Goal: Information Seeking & Learning: Understand process/instructions

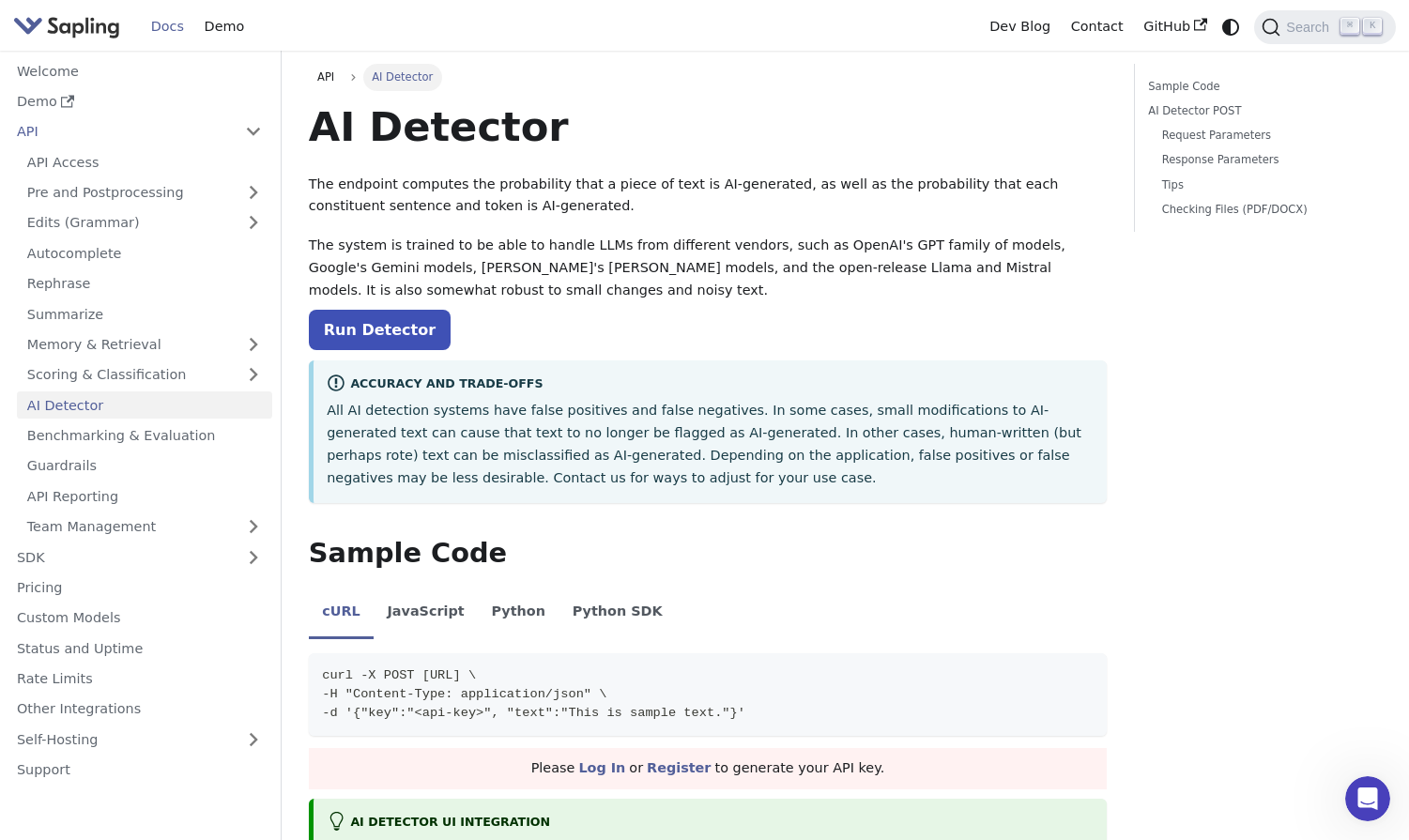
click at [80, 31] on img "Main" at bounding box center [67, 26] width 107 height 27
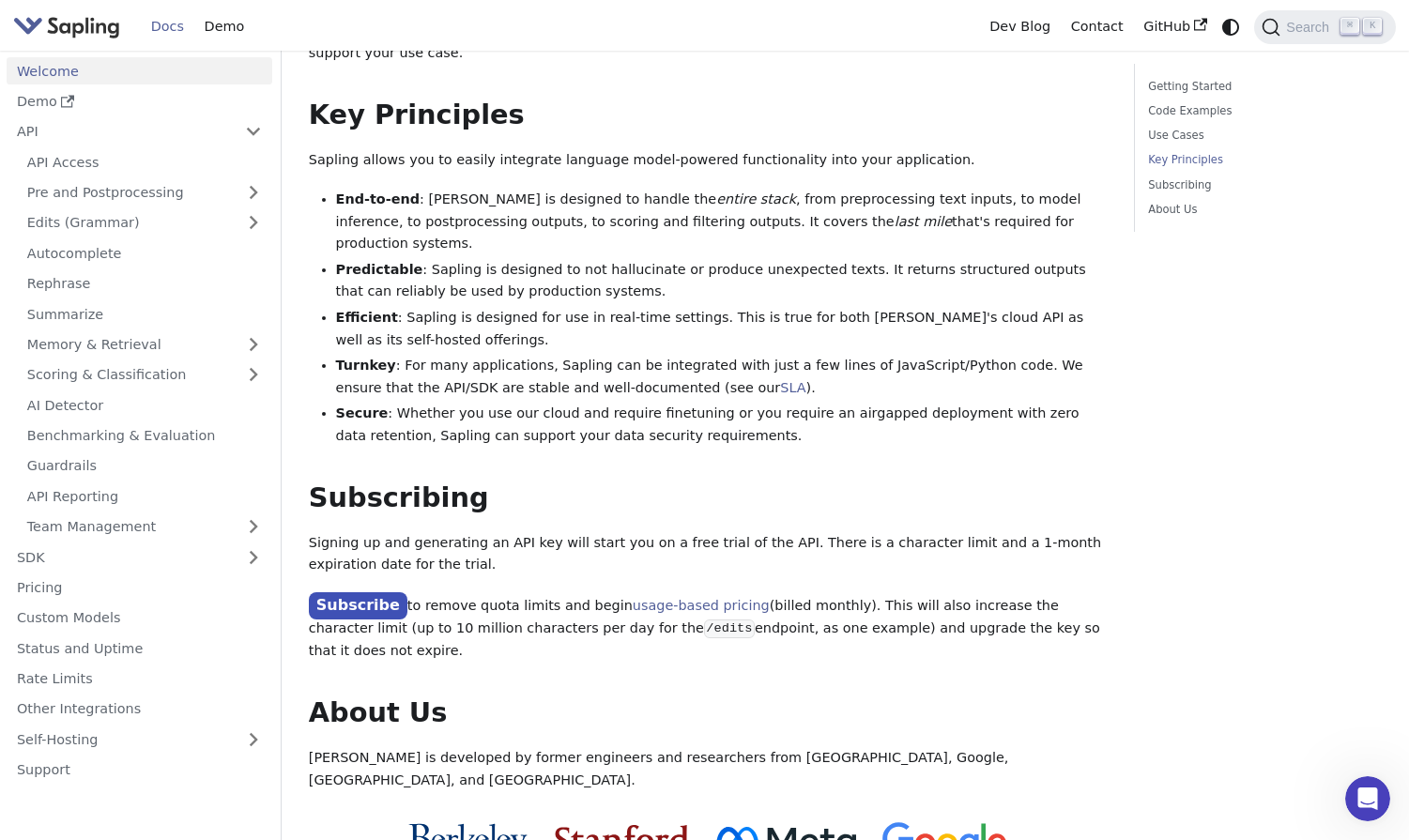
scroll to position [1262, 0]
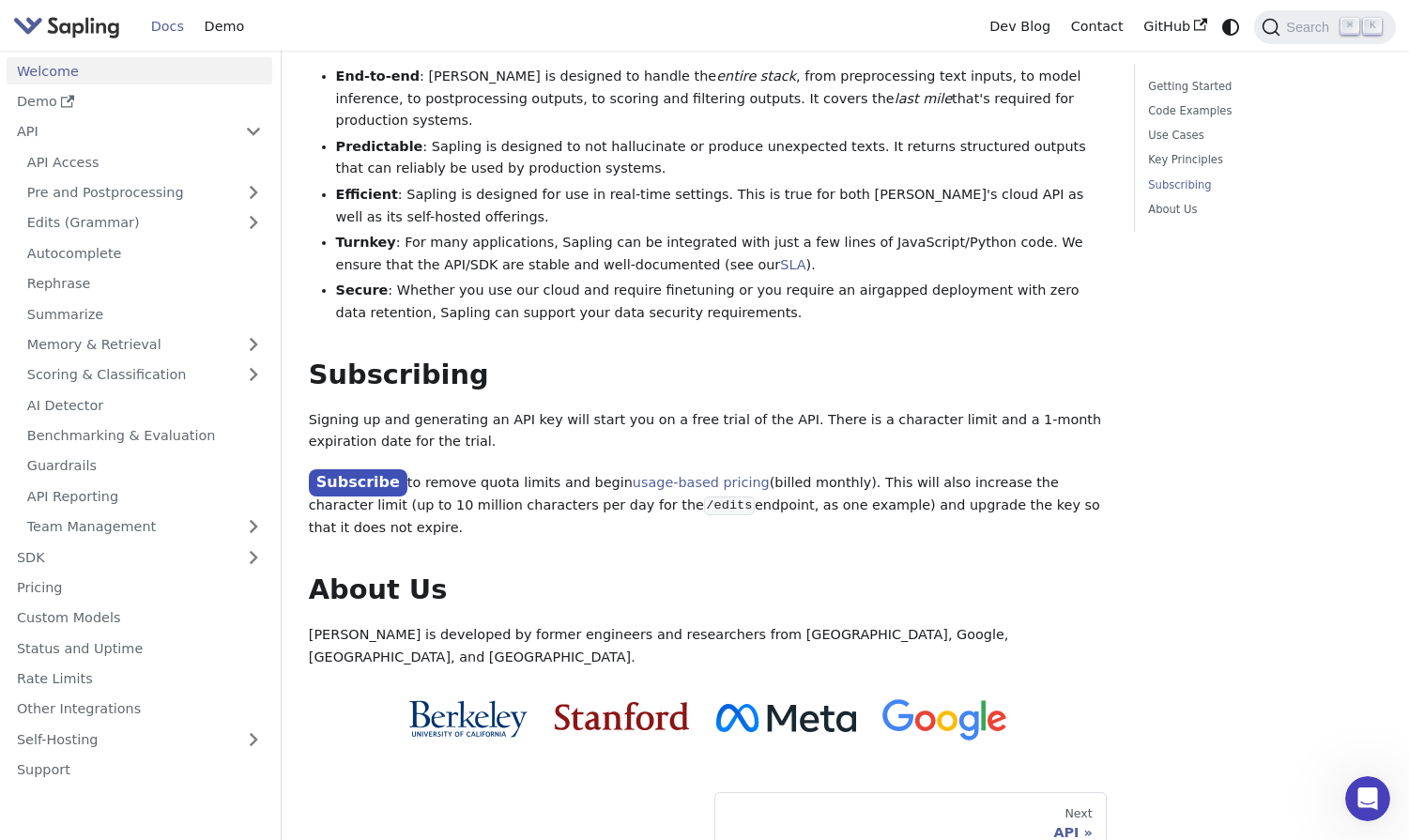
click at [381, 469] on link "Subscribe" at bounding box center [358, 482] width 98 height 27
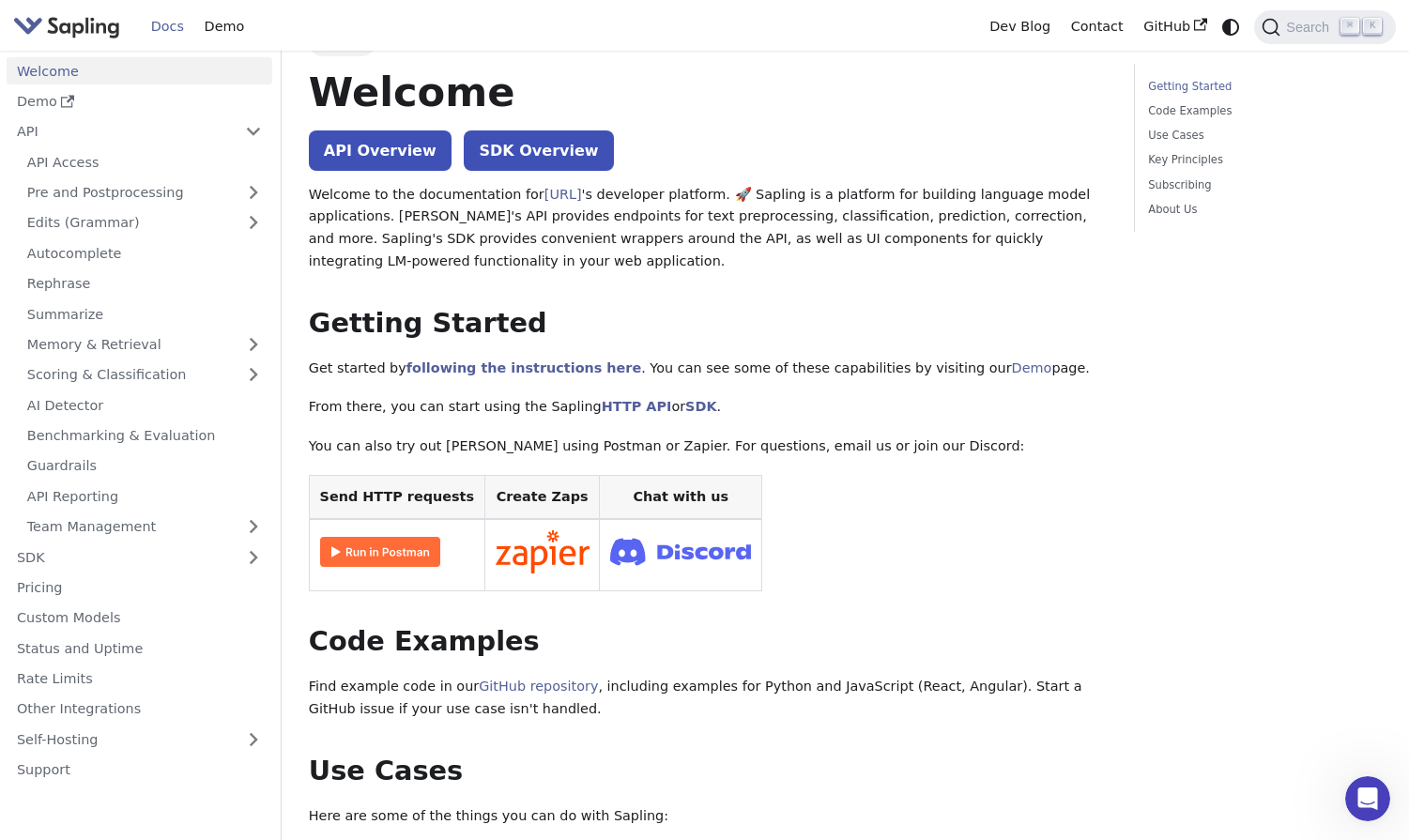
scroll to position [0, 0]
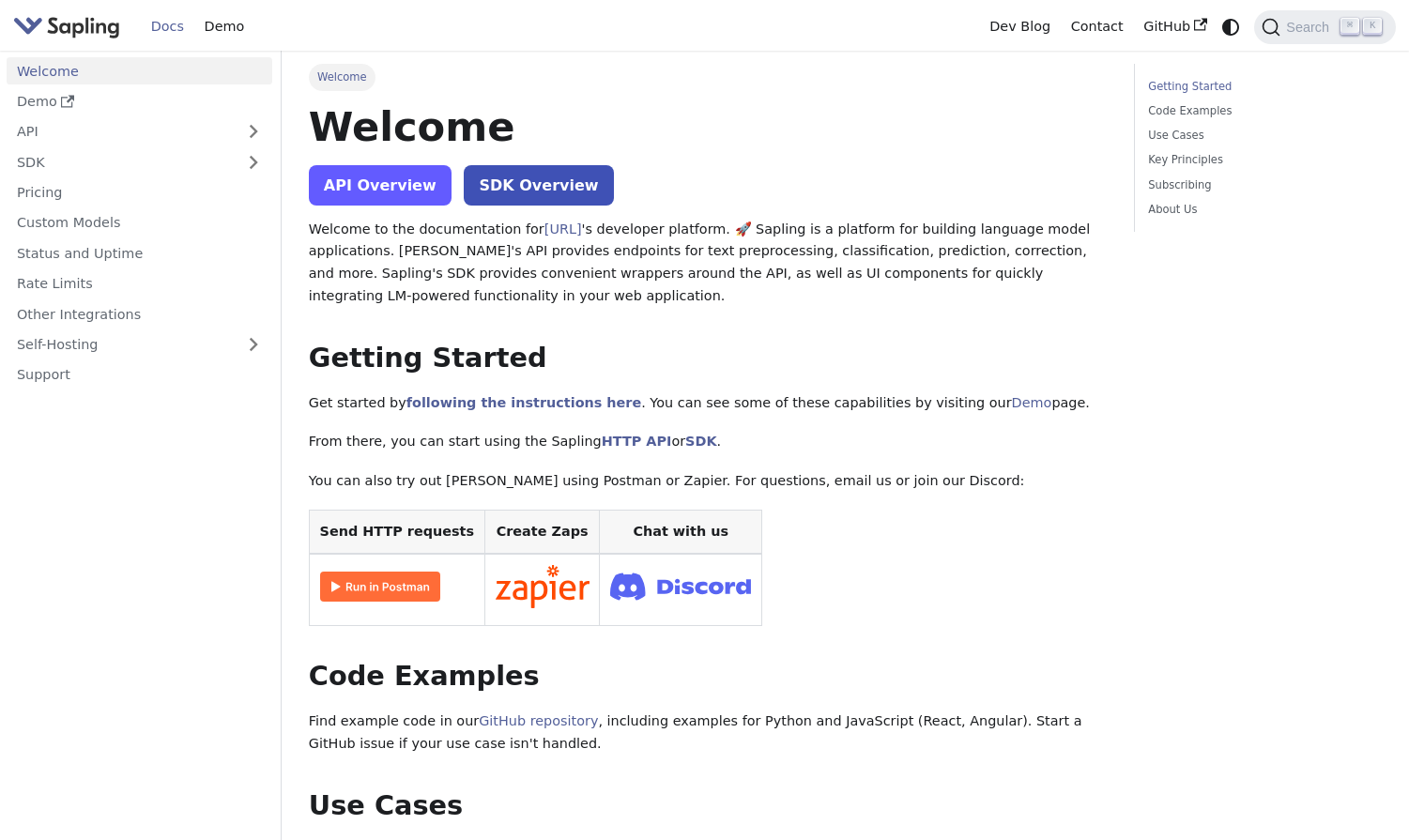
click at [385, 196] on link "API Overview" at bounding box center [380, 185] width 142 height 41
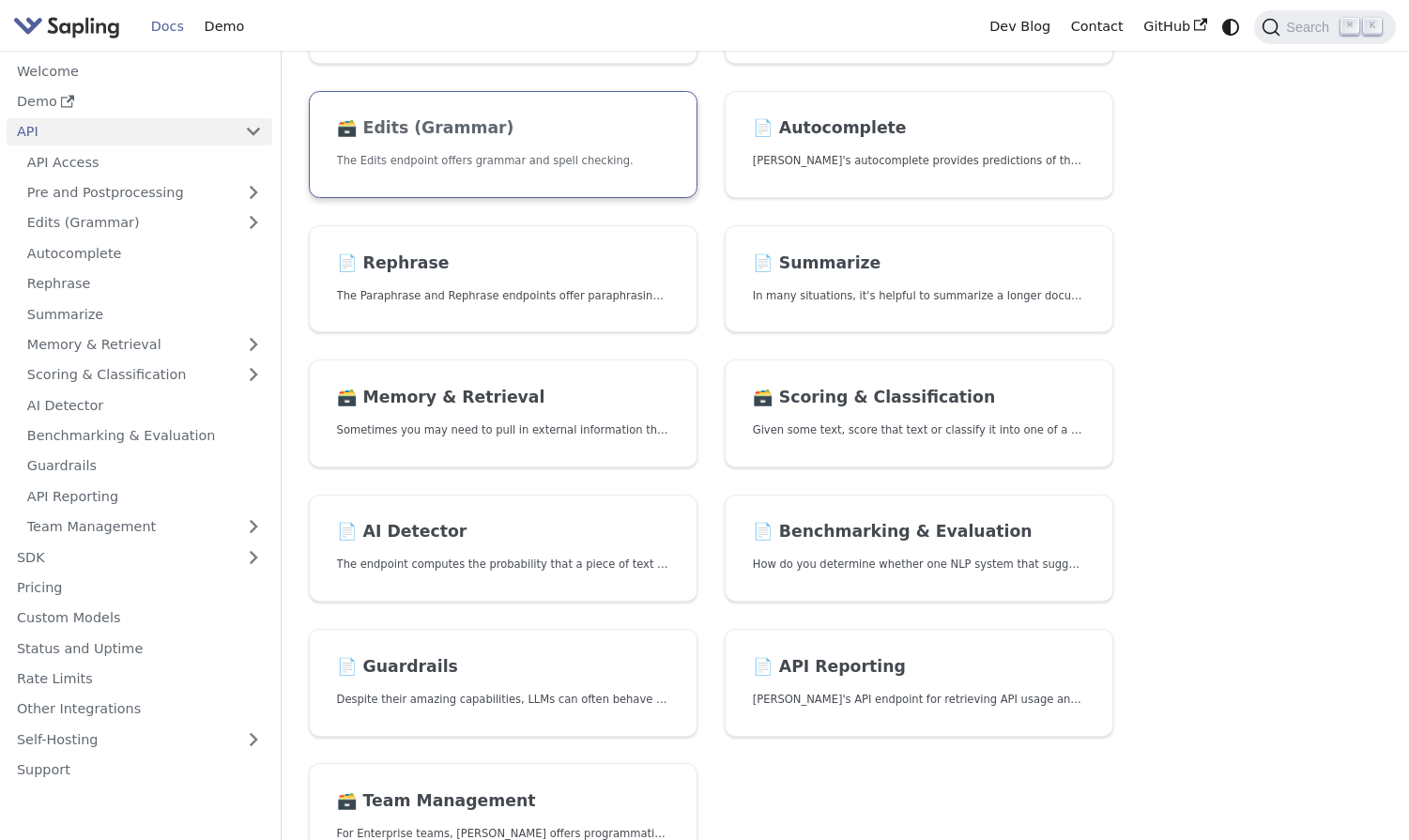
scroll to position [270, 0]
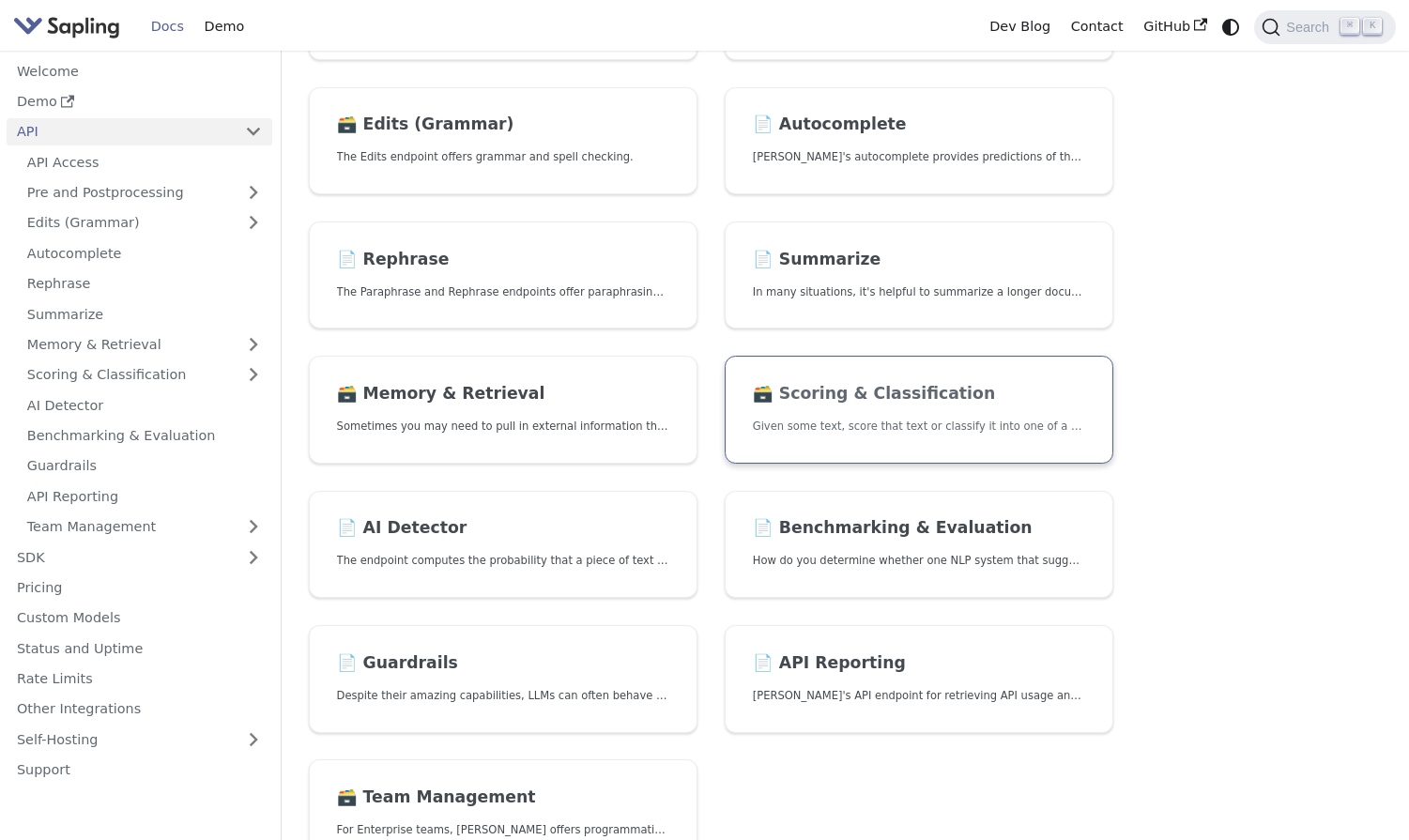
click at [869, 437] on link "🗃️ Scoring & Classification Given some text, score that text or classify it int…" at bounding box center [919, 410] width 389 height 108
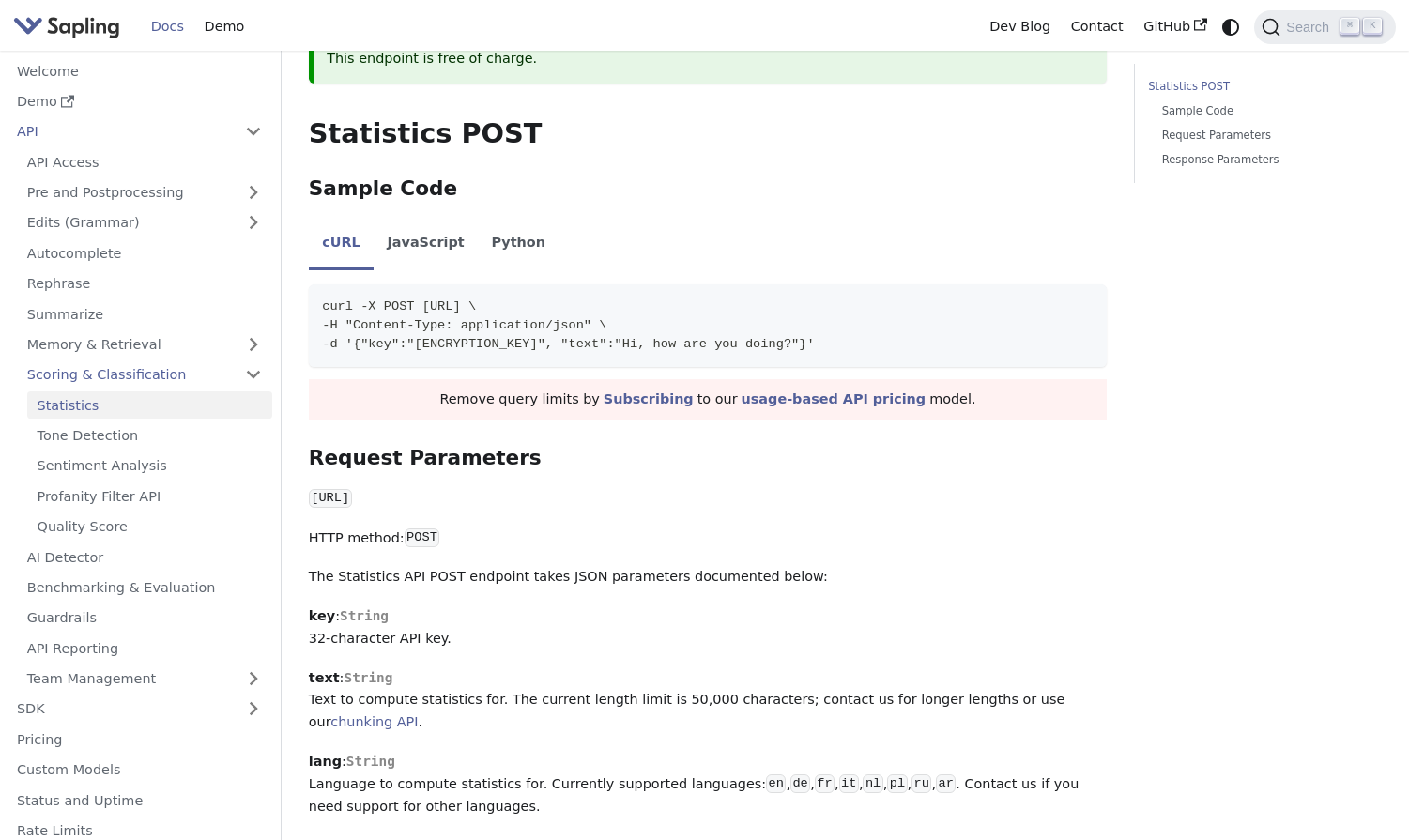
scroll to position [112, 0]
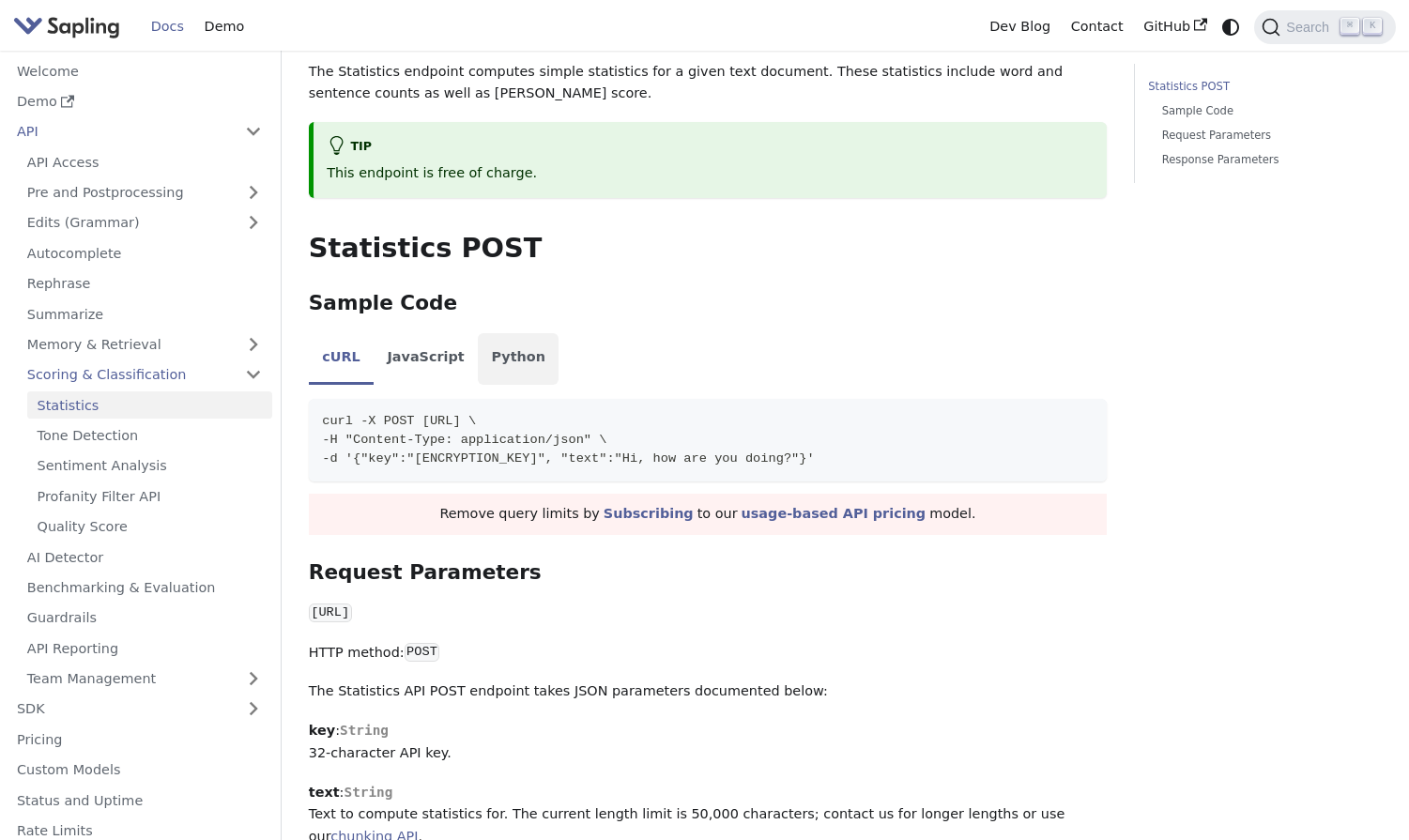
click at [510, 361] on li "Python" at bounding box center [517, 359] width 81 height 53
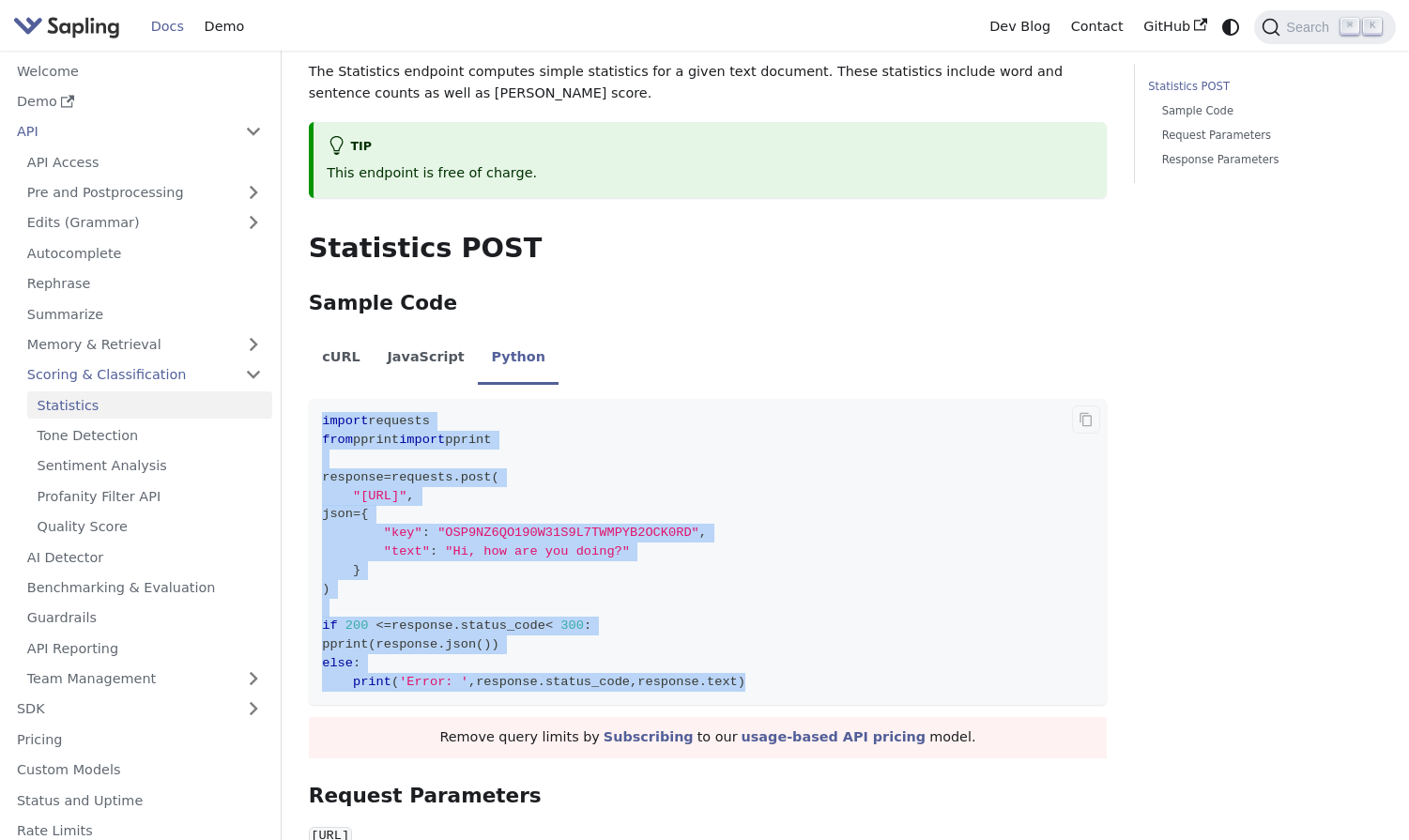
drag, startPoint x: 806, startPoint y: 686, endPoint x: 309, endPoint y: 427, distance: 560.4
click at [309, 427] on code "import requests from pprint import pprint response = requests . post ( "https:/…" at bounding box center [708, 552] width 797 height 306
copy code "import requests from pprint import pprint response = requests . post ( "https:/…"
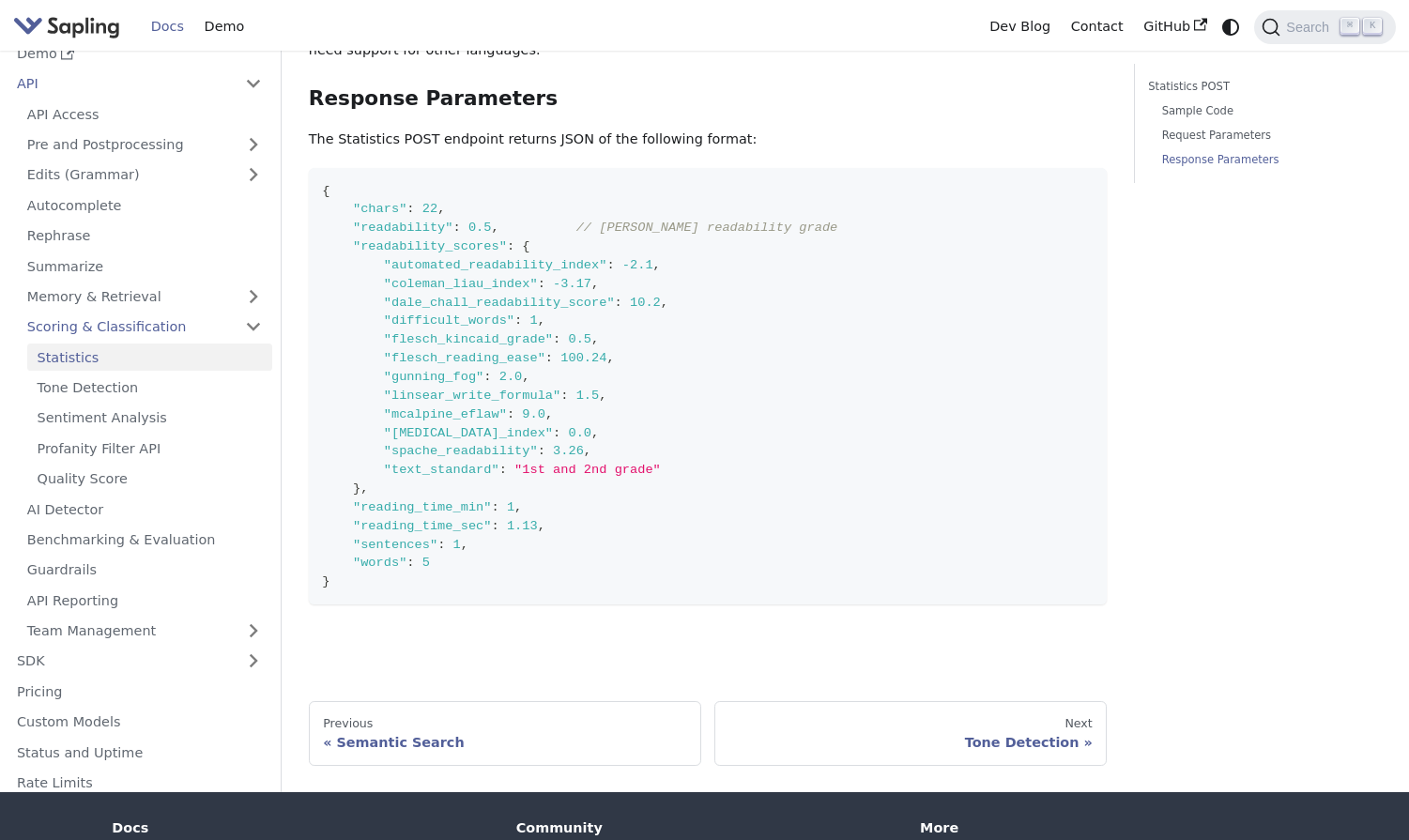
scroll to position [1211, 0]
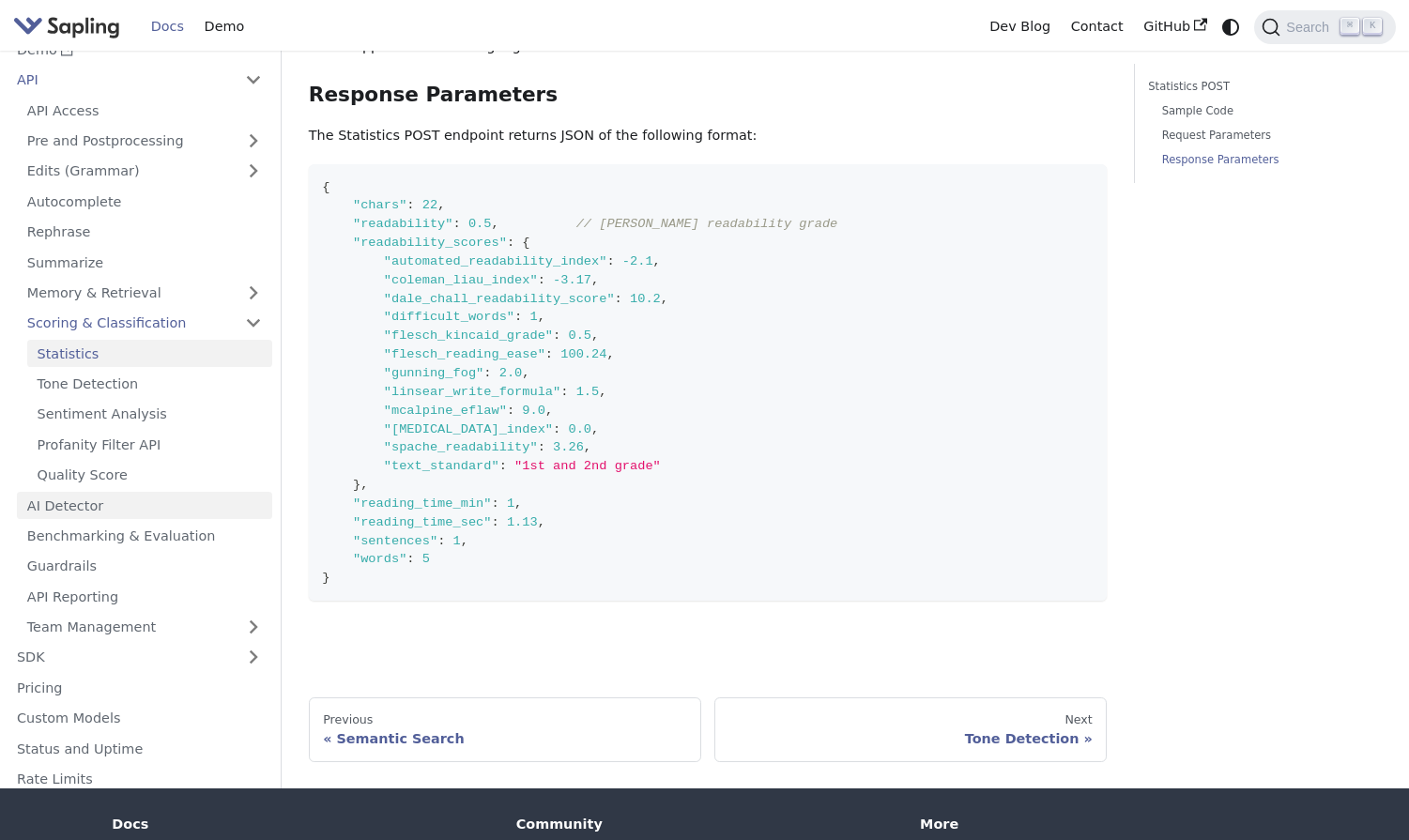
click at [147, 500] on link "AI Detector" at bounding box center [144, 506] width 256 height 27
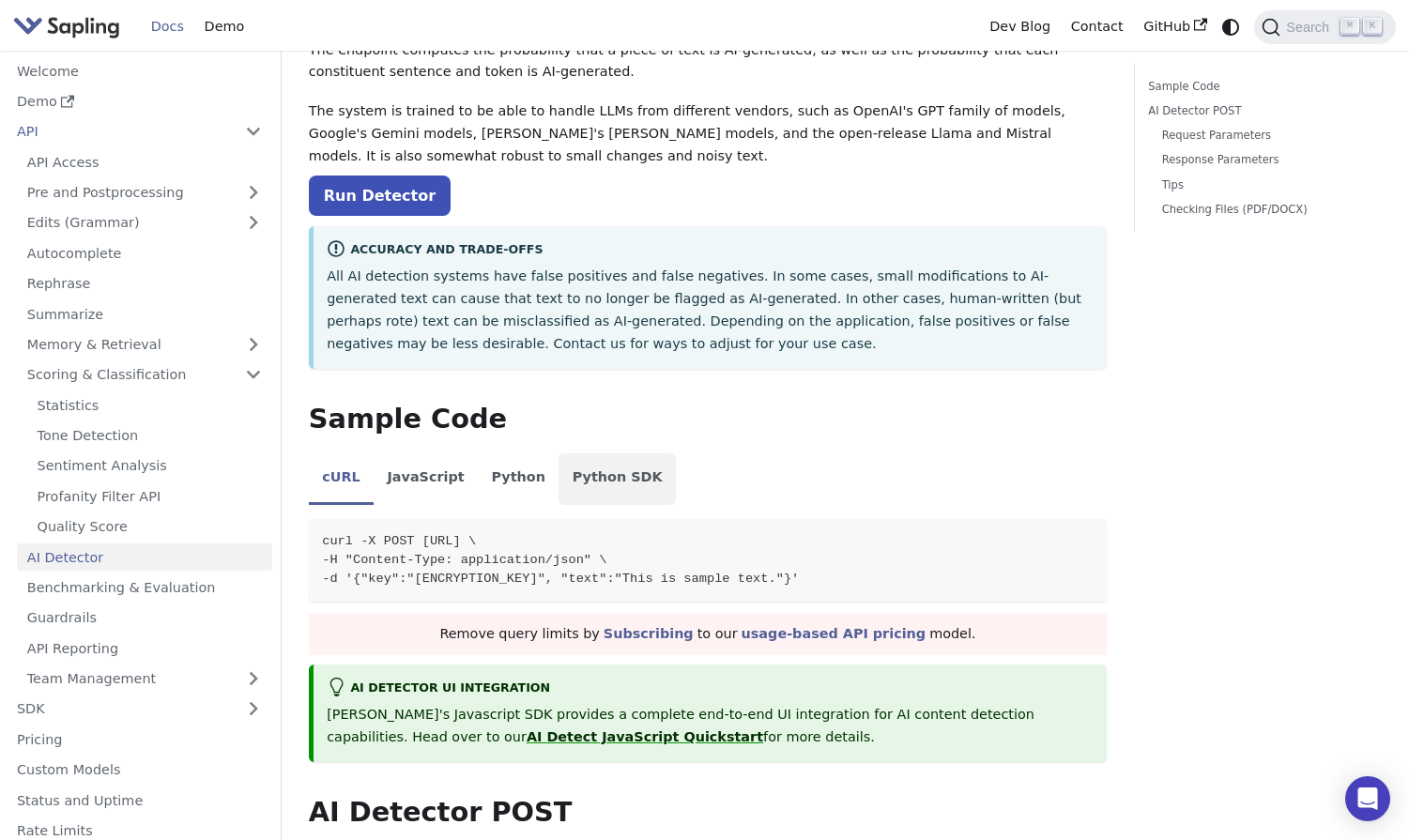
scroll to position [138, 0]
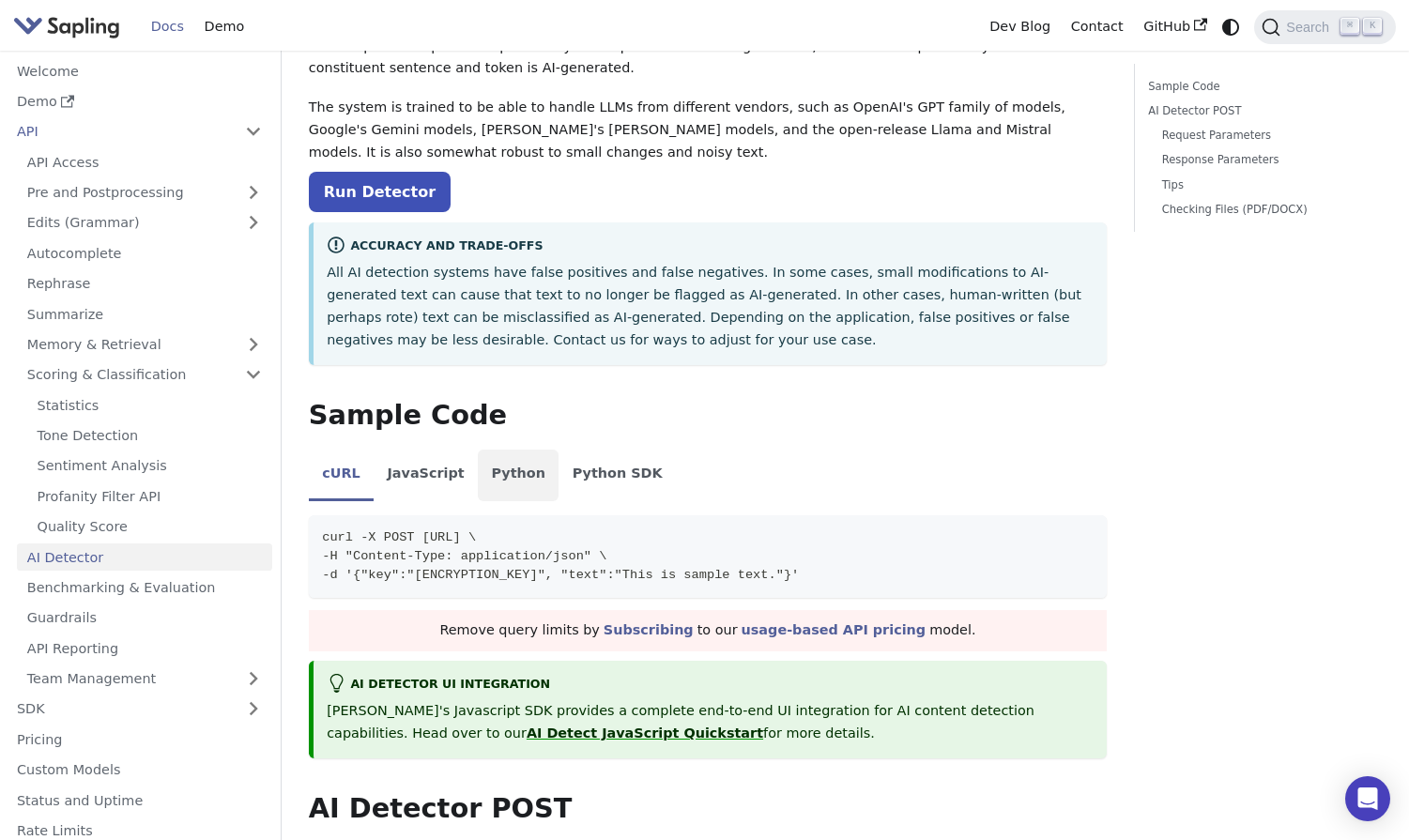
click at [498, 473] on li "Python" at bounding box center [517, 475] width 81 height 53
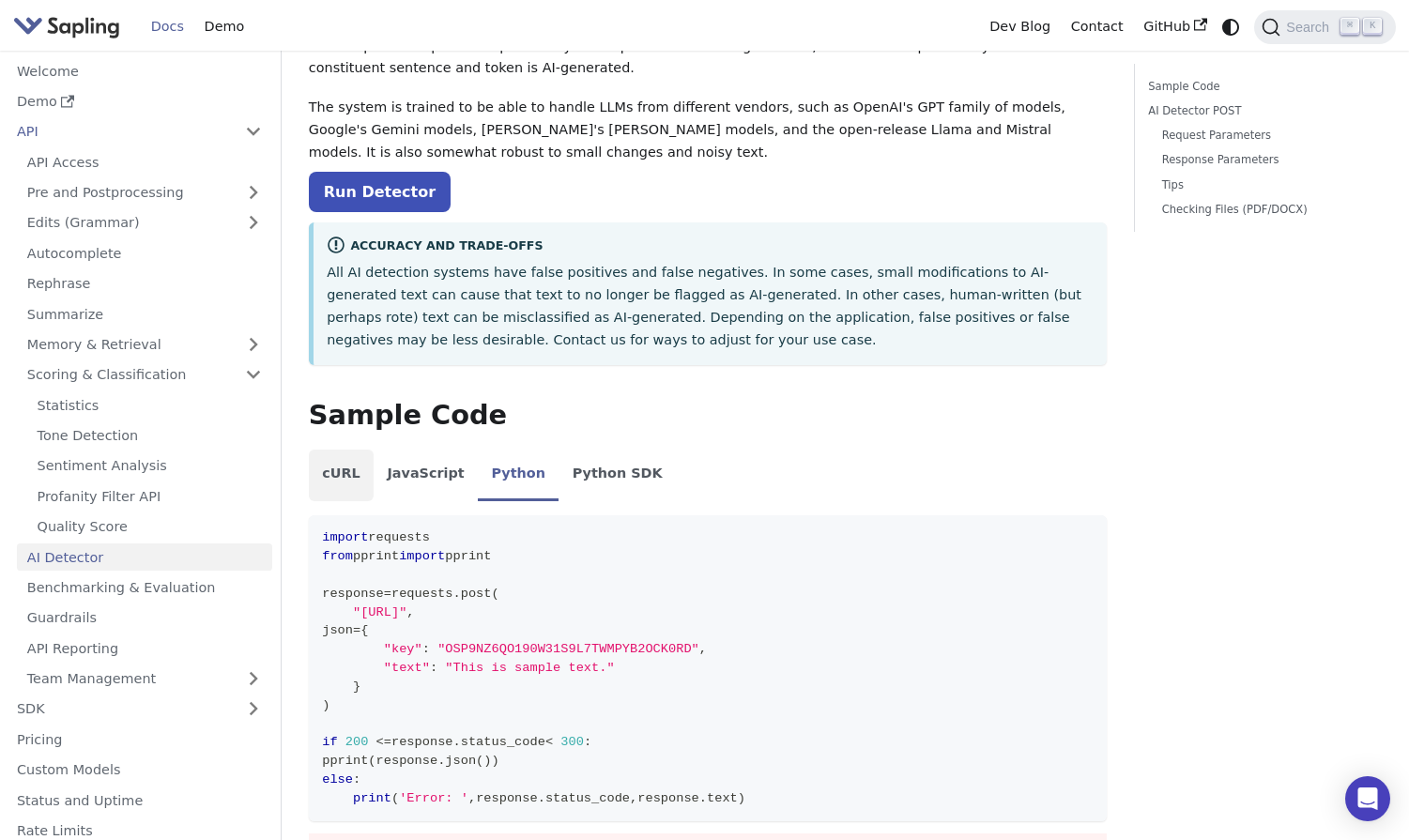
click at [346, 463] on li "cURL" at bounding box center [341, 475] width 65 height 53
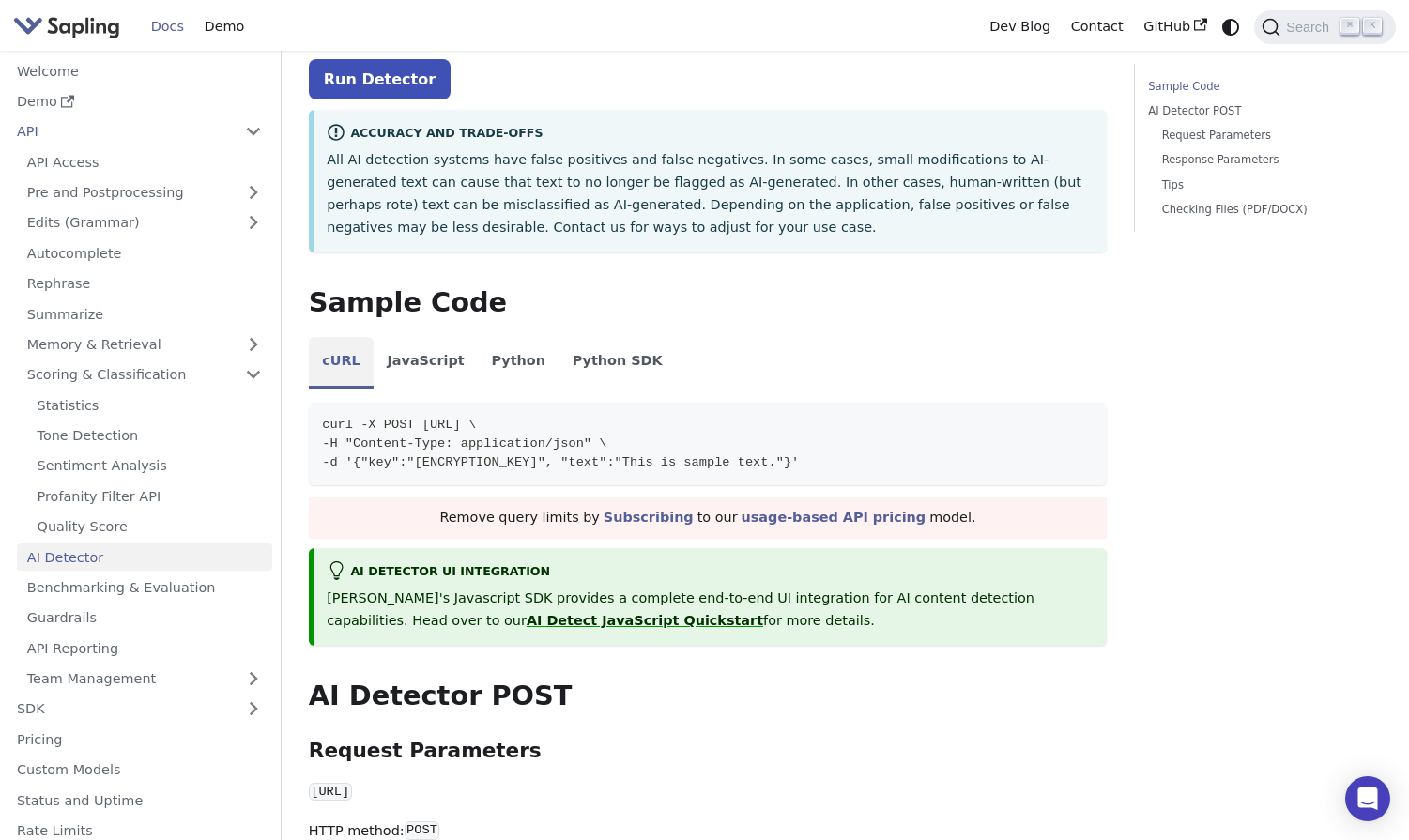
scroll to position [271, 0]
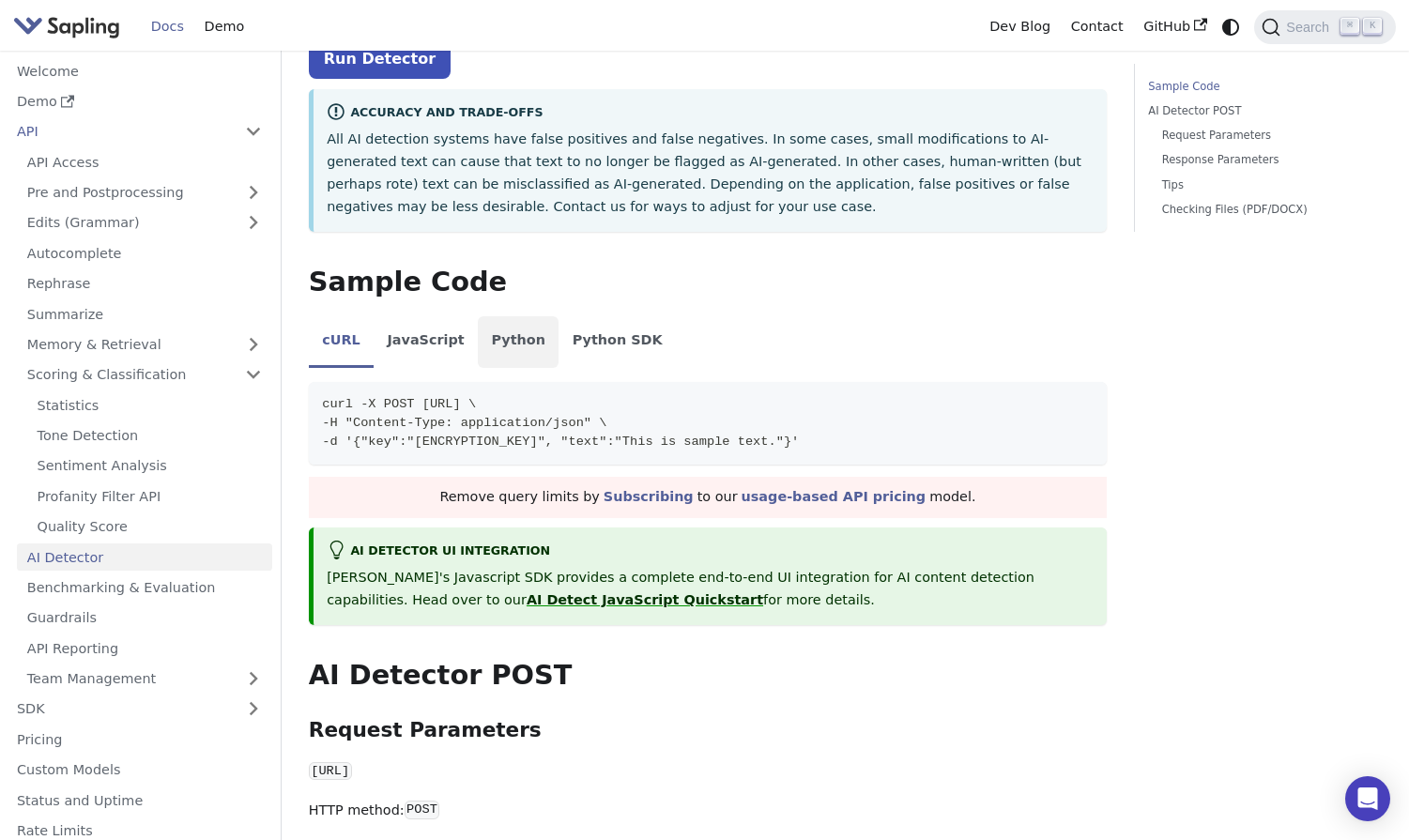
click at [502, 354] on li "Python" at bounding box center [517, 342] width 81 height 53
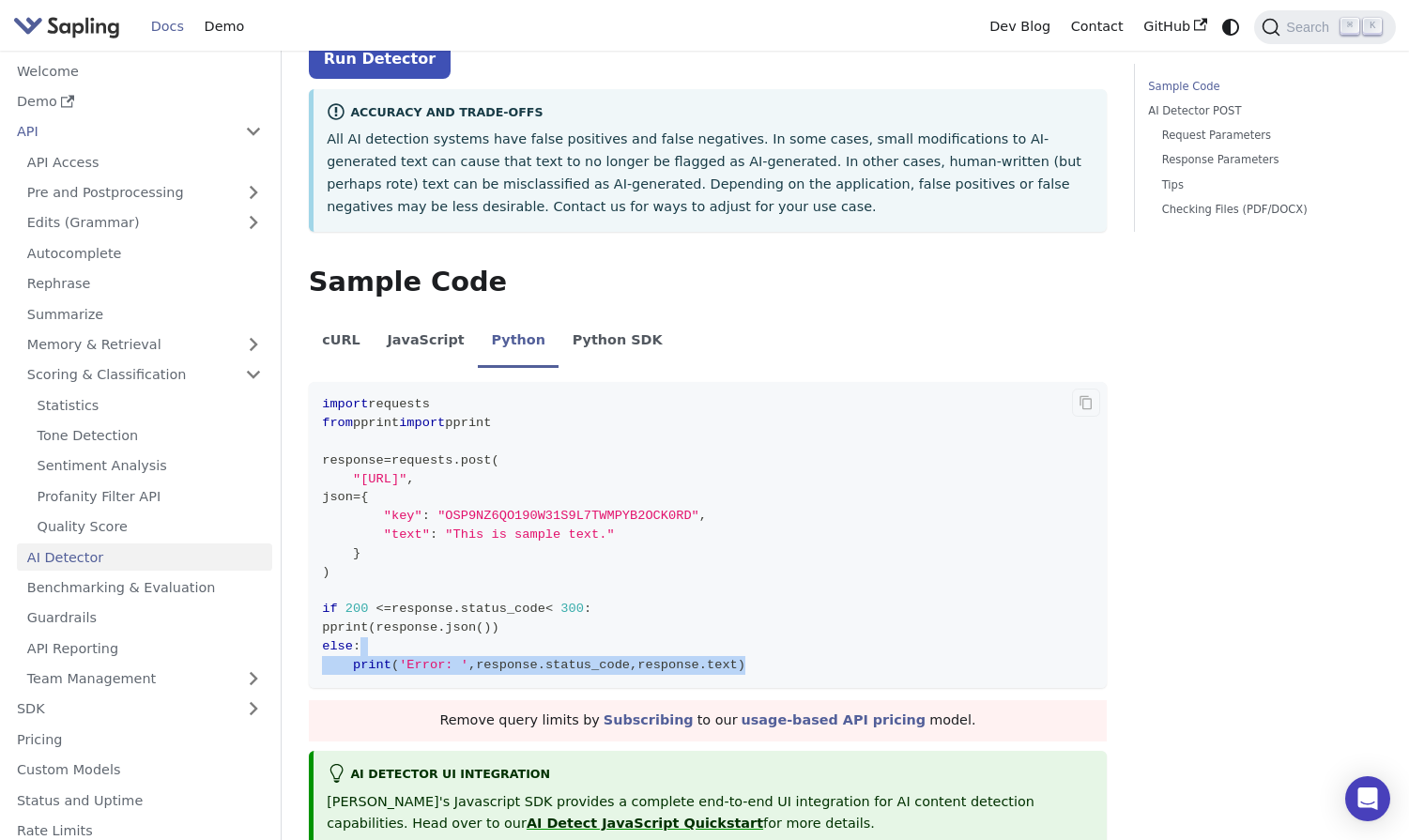
click at [856, 656] on code "import requests from pprint import pprint response = requests . post ( "https:/…" at bounding box center [708, 535] width 797 height 306
click at [844, 658] on code "import requests from pprint import pprint response = requests . post ( "https:/…" at bounding box center [708, 535] width 797 height 306
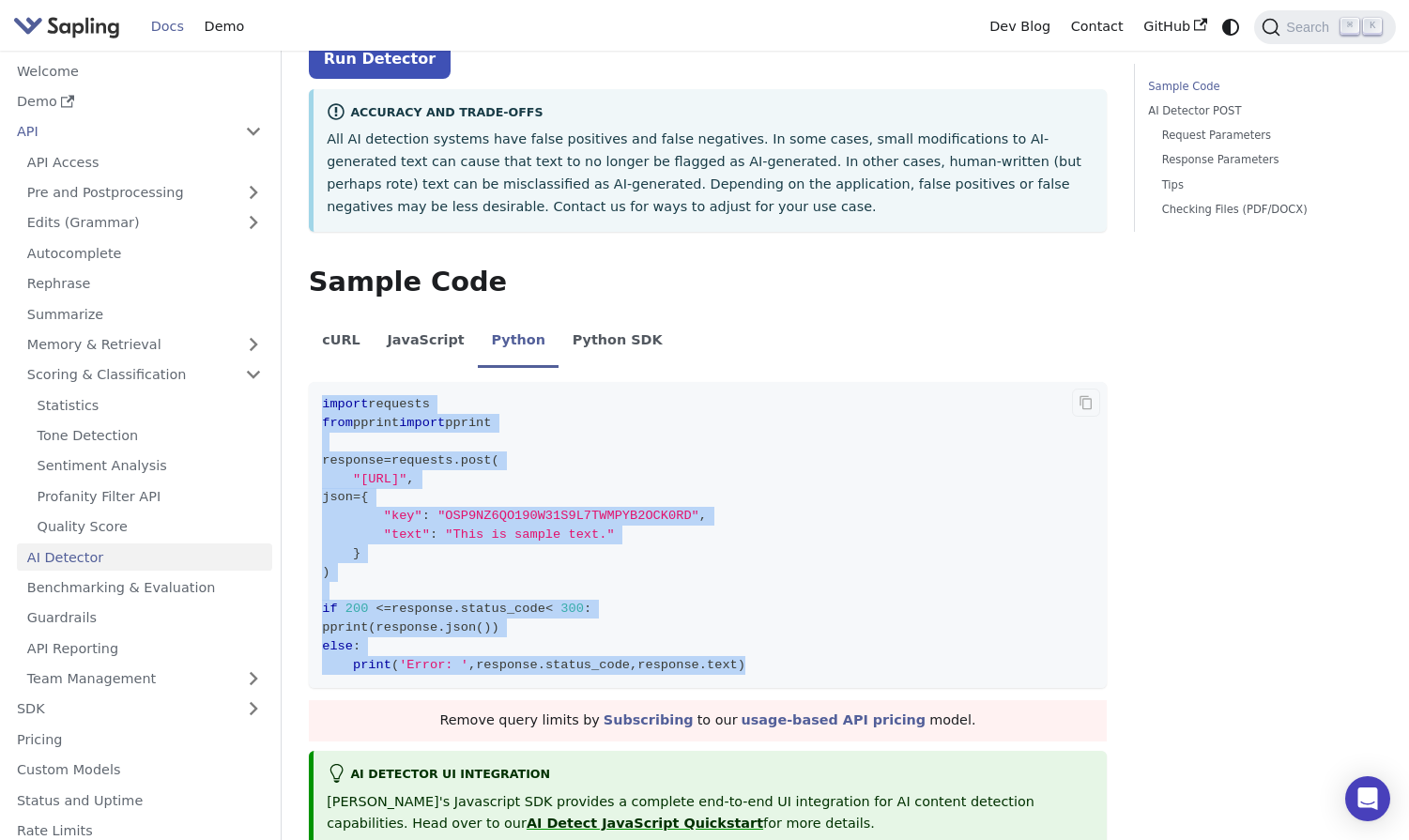
drag, startPoint x: 833, startPoint y: 659, endPoint x: 323, endPoint y: 409, distance: 568.0
click at [323, 409] on code "import requests from pprint import pprint response = requests . post ( "https:/…" at bounding box center [708, 535] width 797 height 306
copy code "import requests from pprint import pprint response = requests . post ( "https:/…"
click at [714, 474] on code "import requests from pprint import pprint response = requests . post ( "https:/…" at bounding box center [708, 535] width 797 height 306
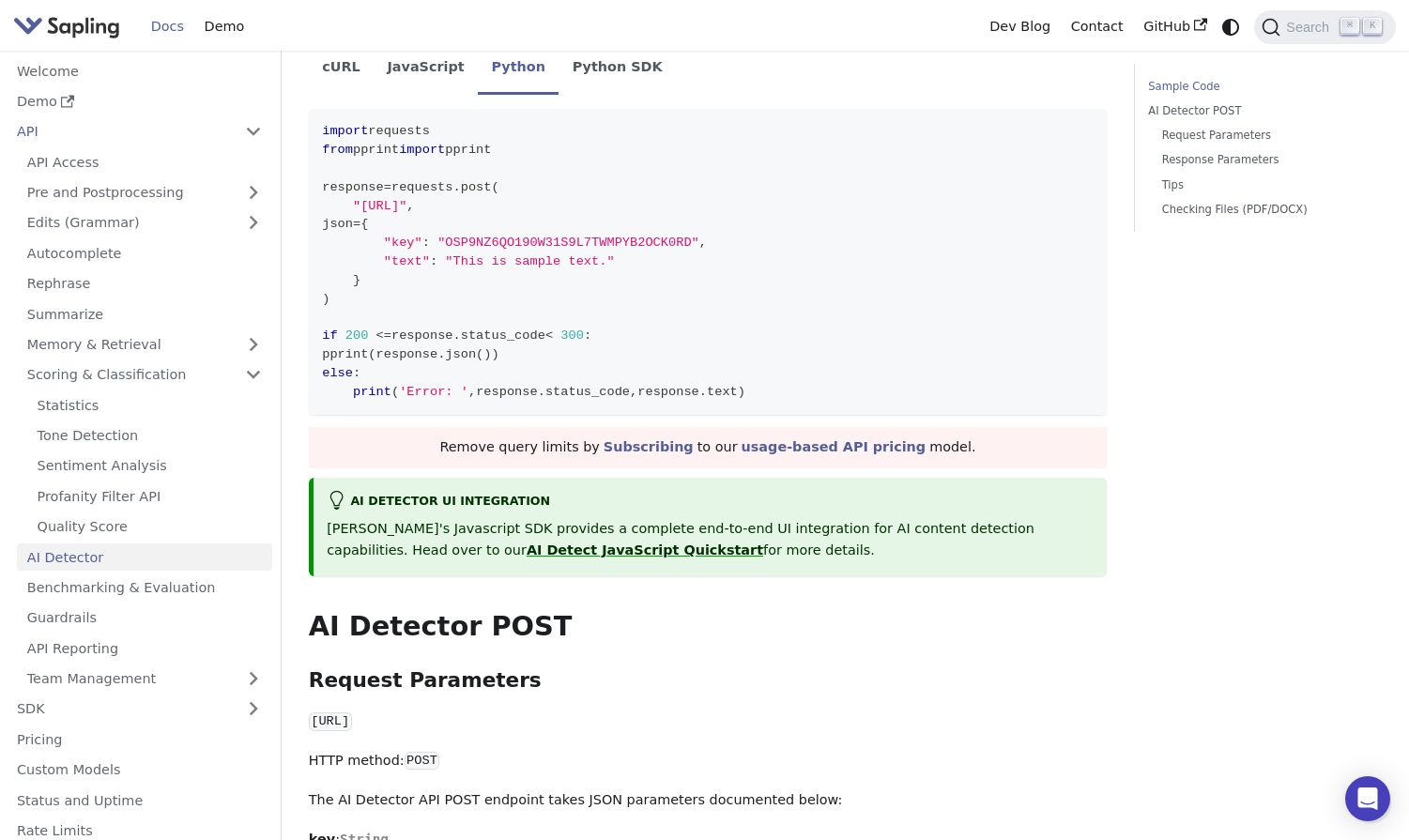
scroll to position [509, 0]
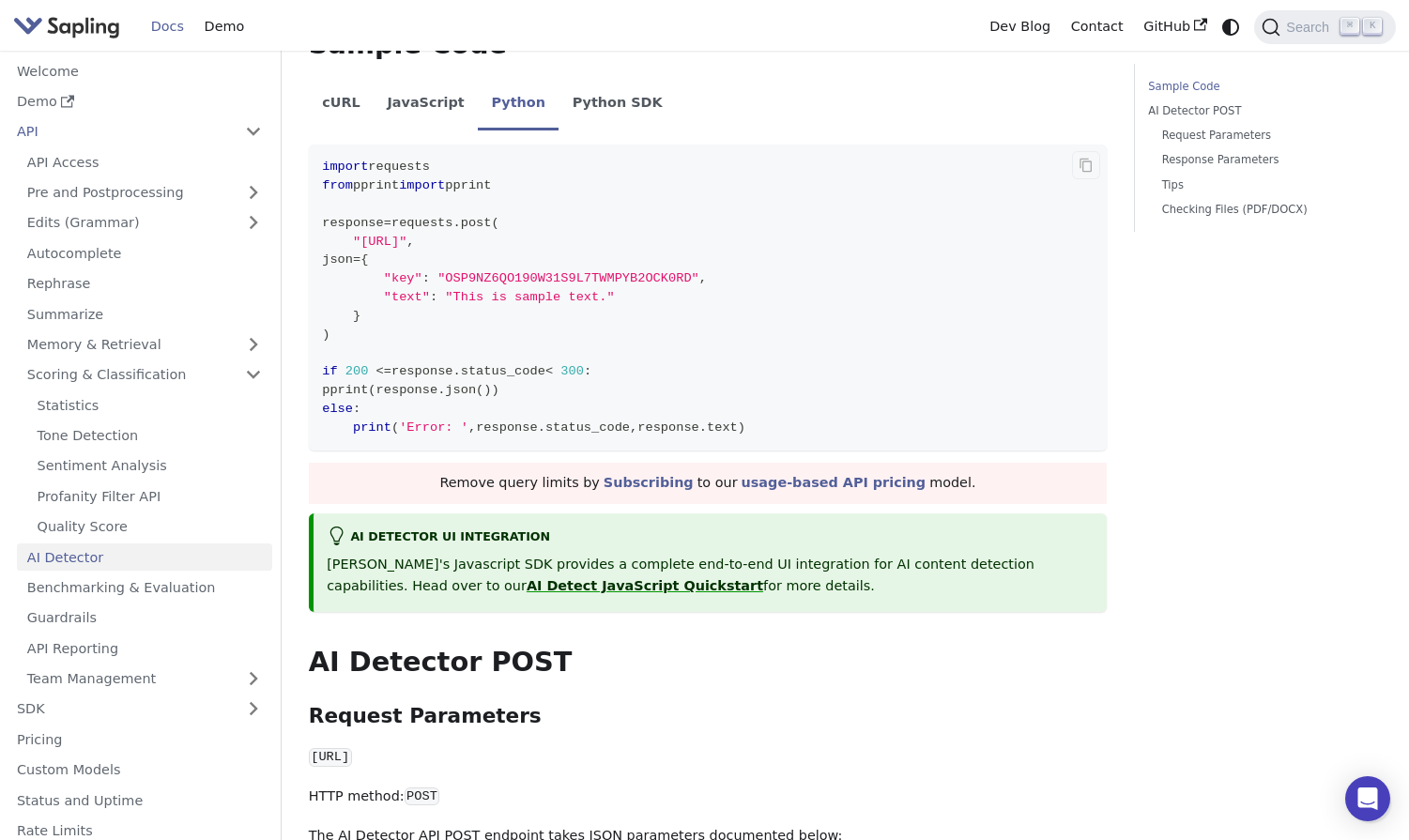
click at [545, 426] on span "." at bounding box center [542, 427] width 8 height 14
click at [1079, 171] on icon "Copy code to clipboard" at bounding box center [1086, 165] width 15 height 15
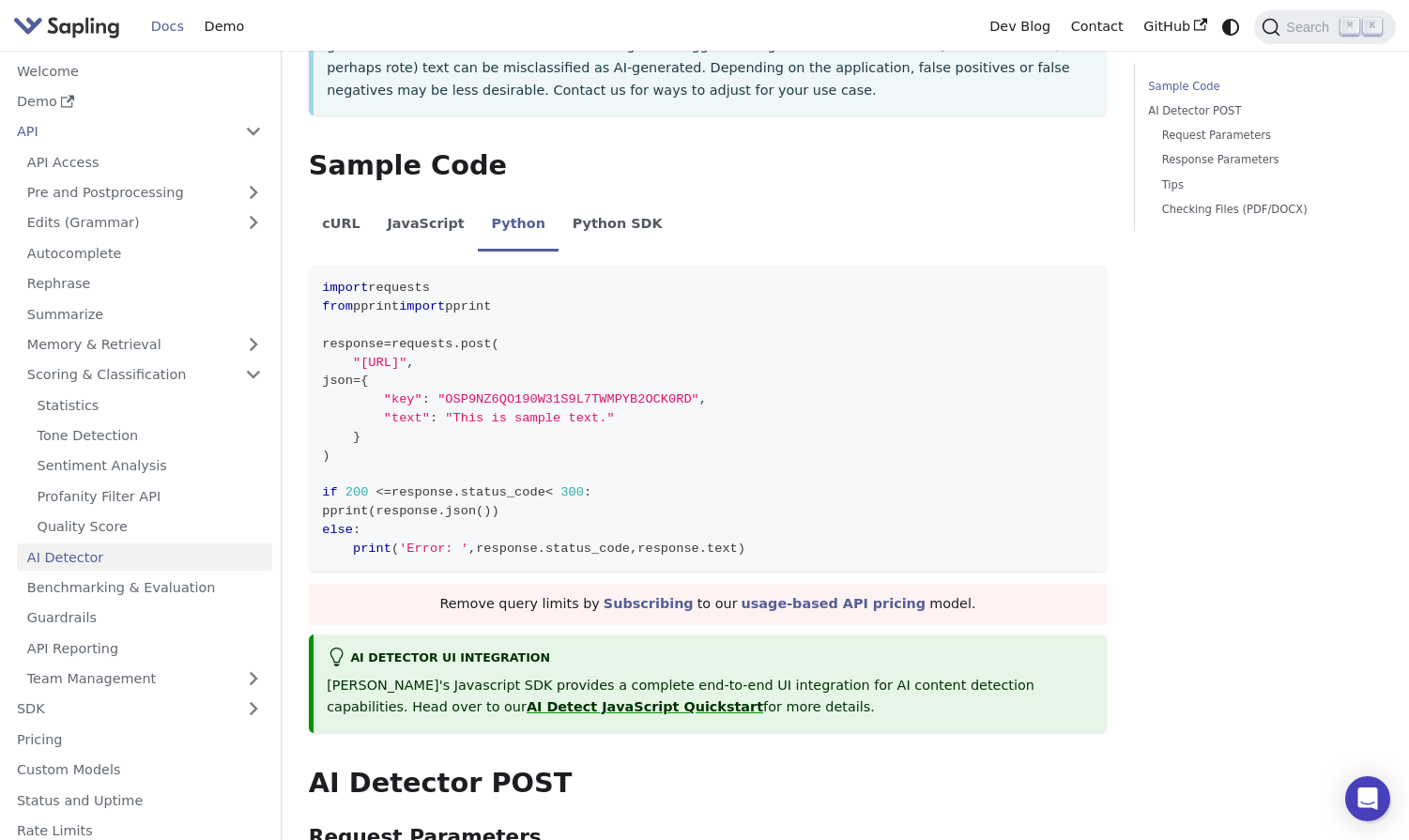
scroll to position [381, 0]
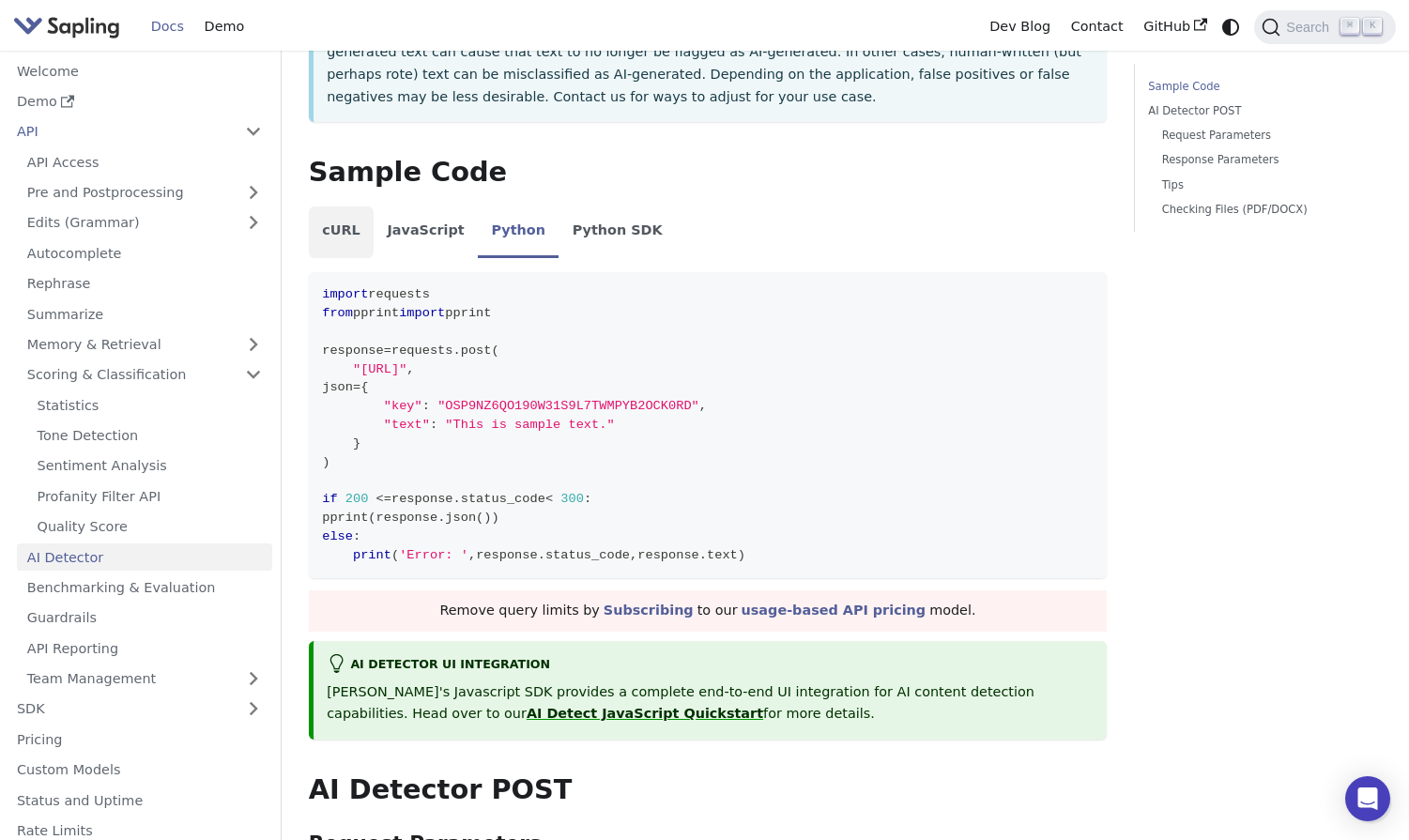
click at [335, 229] on li "cURL" at bounding box center [341, 233] width 65 height 53
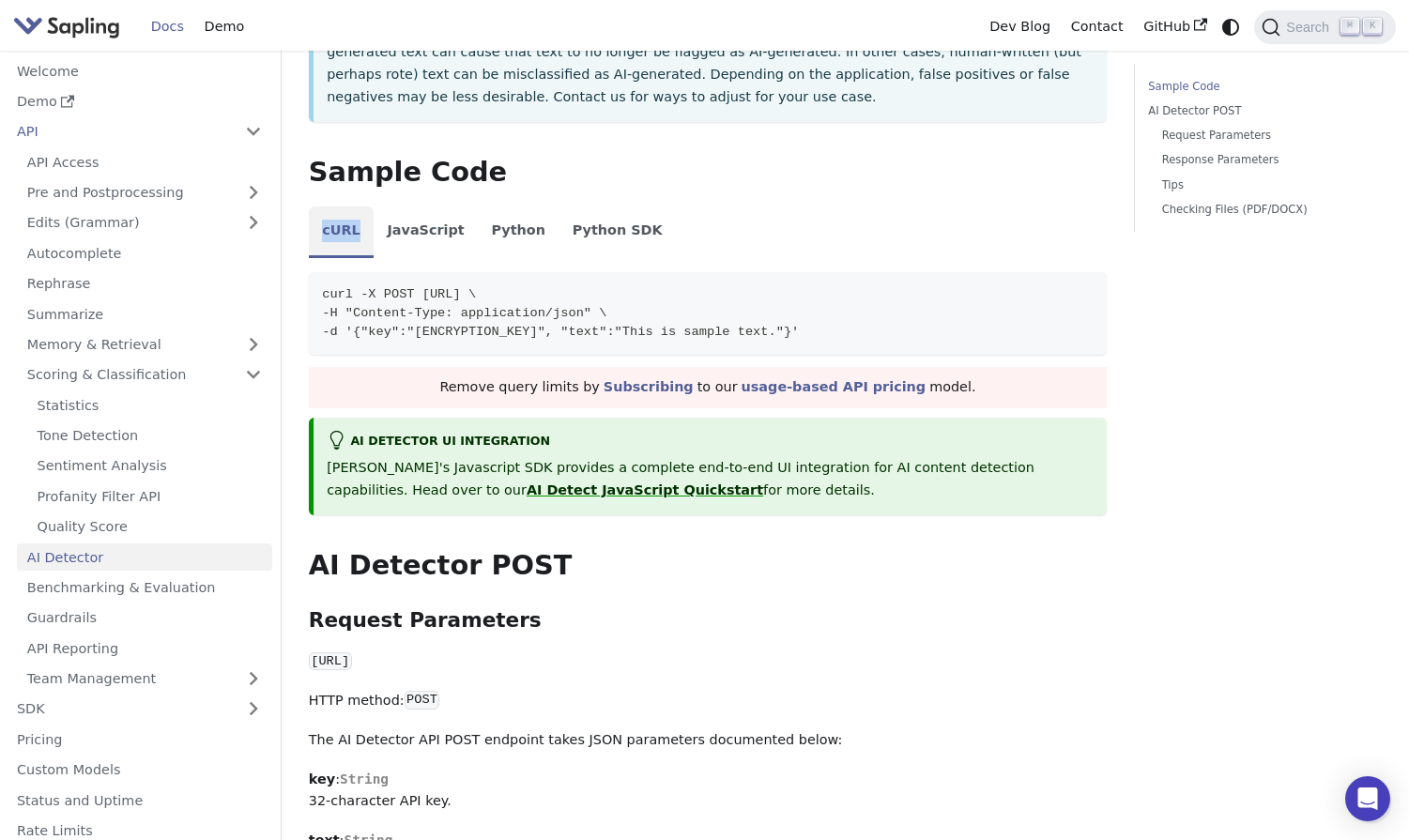
click at [335, 229] on li "cURL" at bounding box center [341, 233] width 65 height 53
click at [486, 227] on li "Python" at bounding box center [517, 233] width 81 height 53
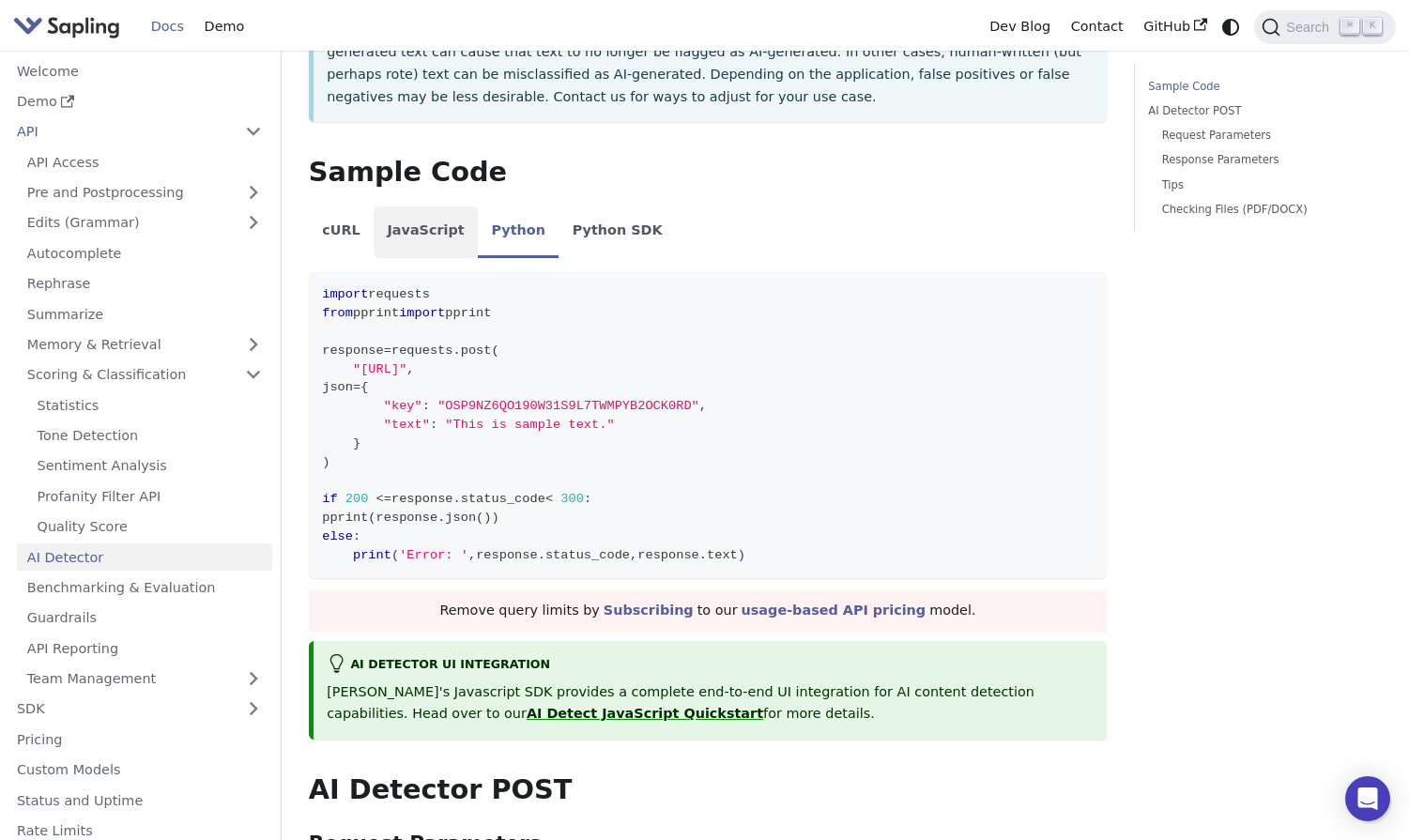
click at [431, 228] on li "JavaScript" at bounding box center [426, 233] width 104 height 53
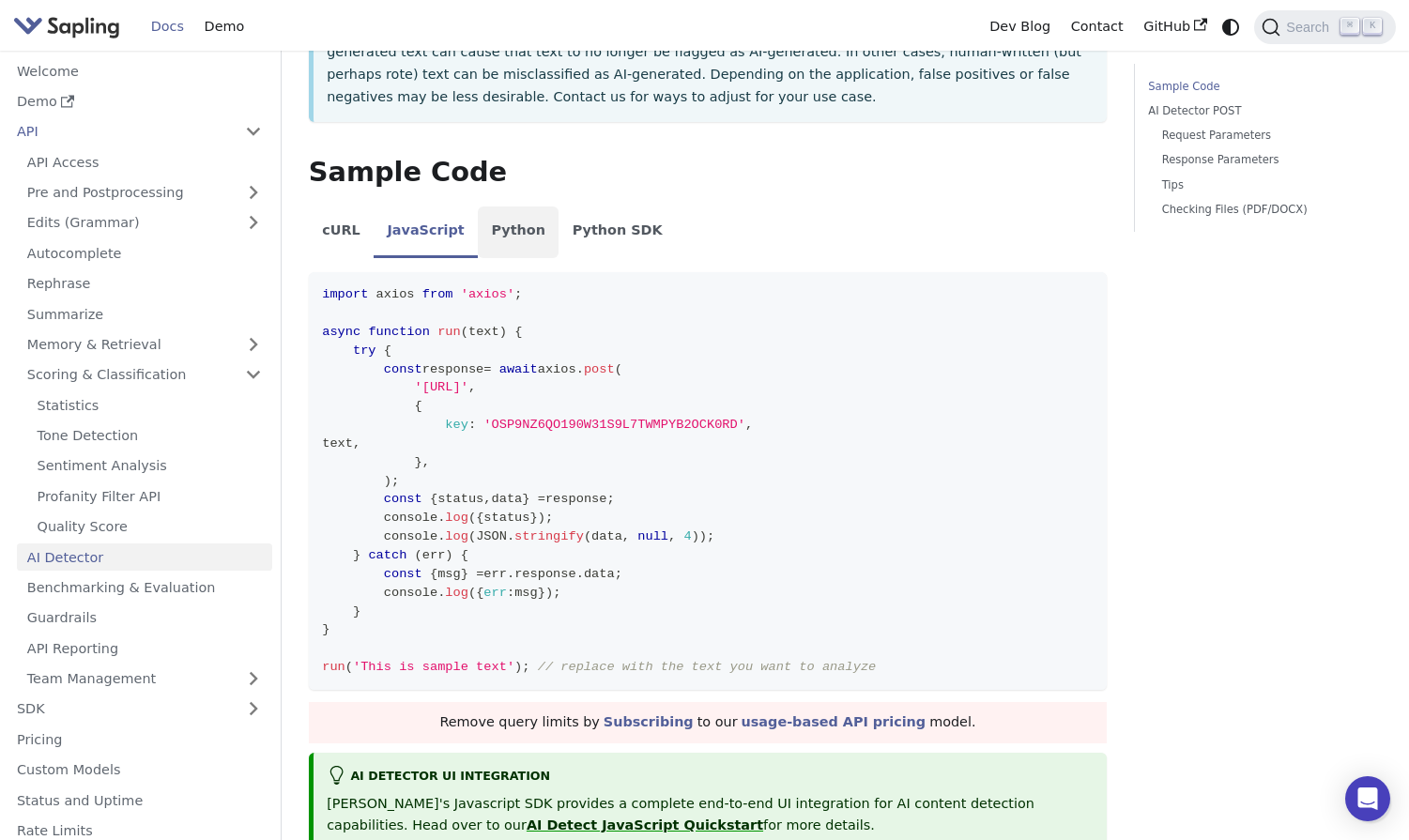
click at [523, 230] on li "Python" at bounding box center [517, 233] width 81 height 53
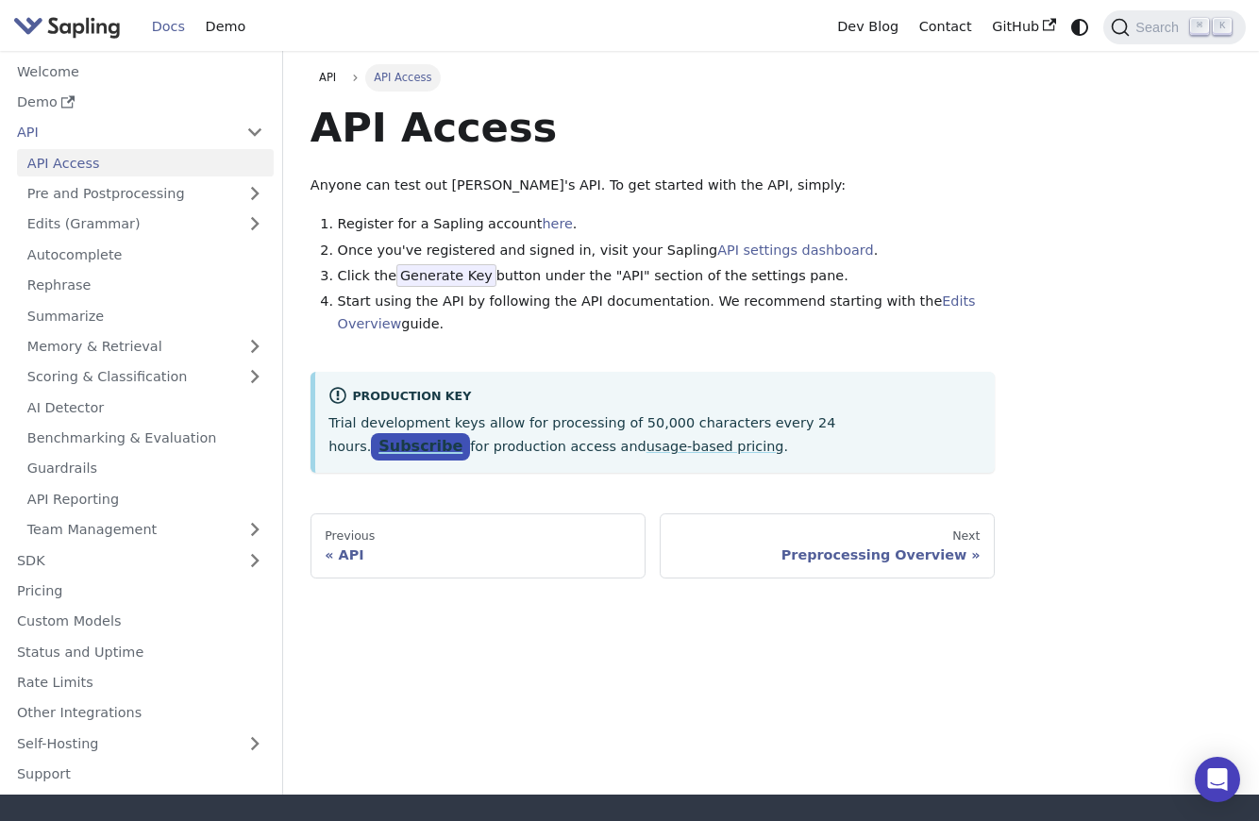
click at [470, 433] on link "Subscribe" at bounding box center [420, 446] width 99 height 27
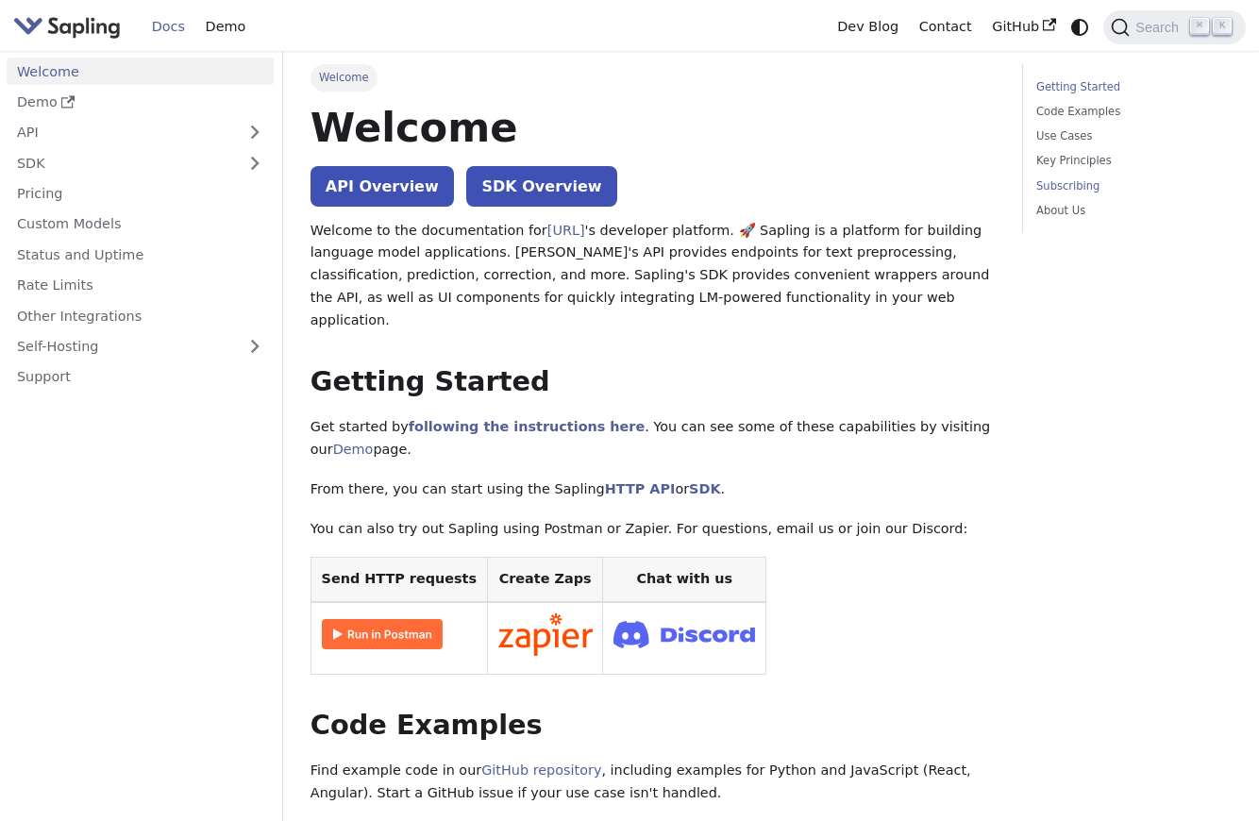
click at [1070, 191] on link "Subscribing" at bounding box center [1131, 186] width 189 height 18
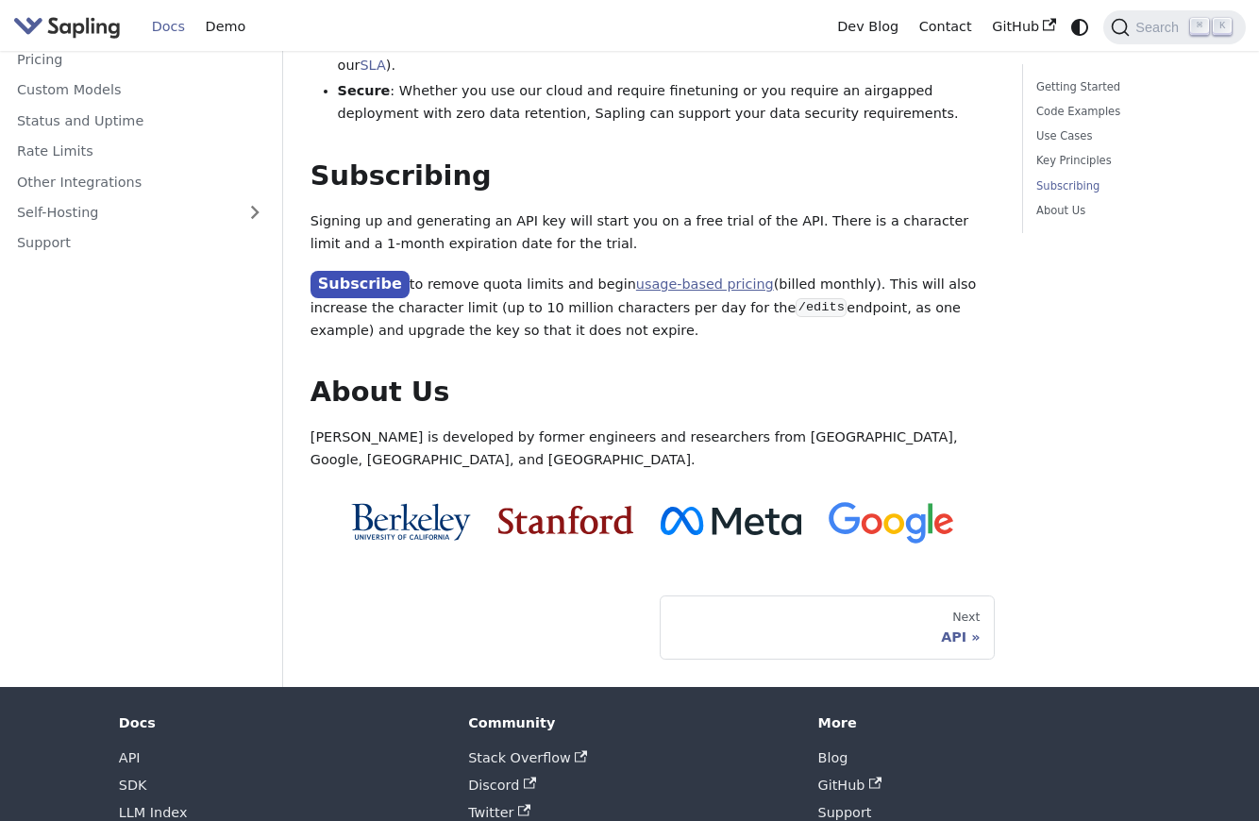
click at [682, 277] on link "usage-based pricing" at bounding box center [705, 284] width 138 height 15
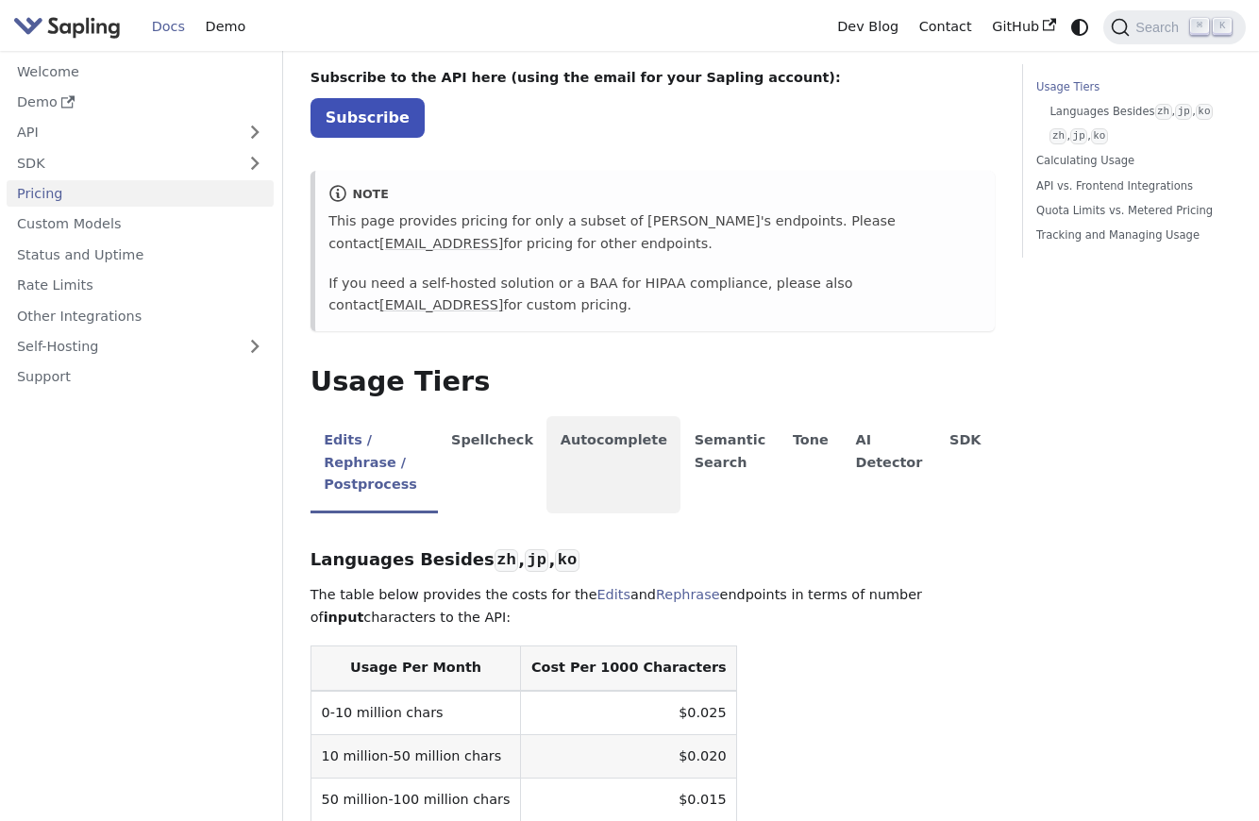
scroll to position [116, 0]
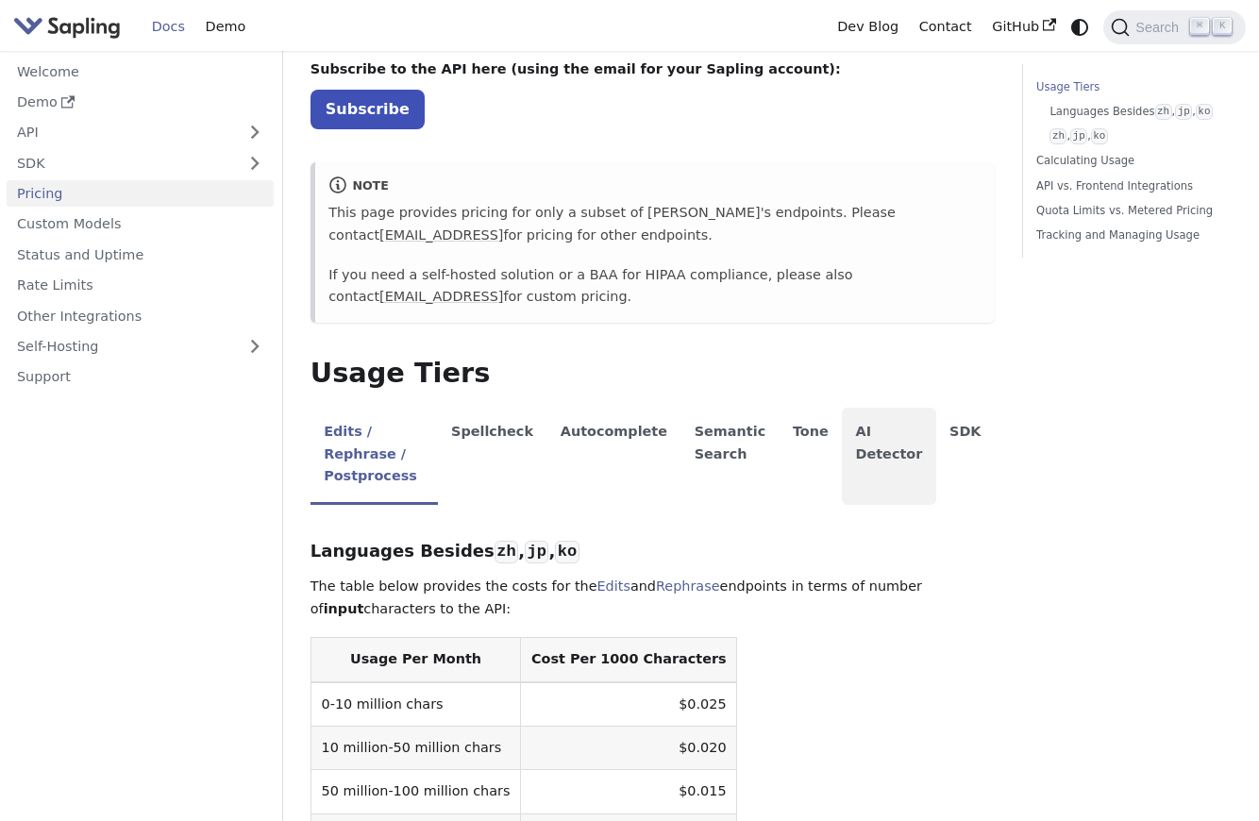
click at [885, 461] on li "AI Detector" at bounding box center [889, 456] width 94 height 97
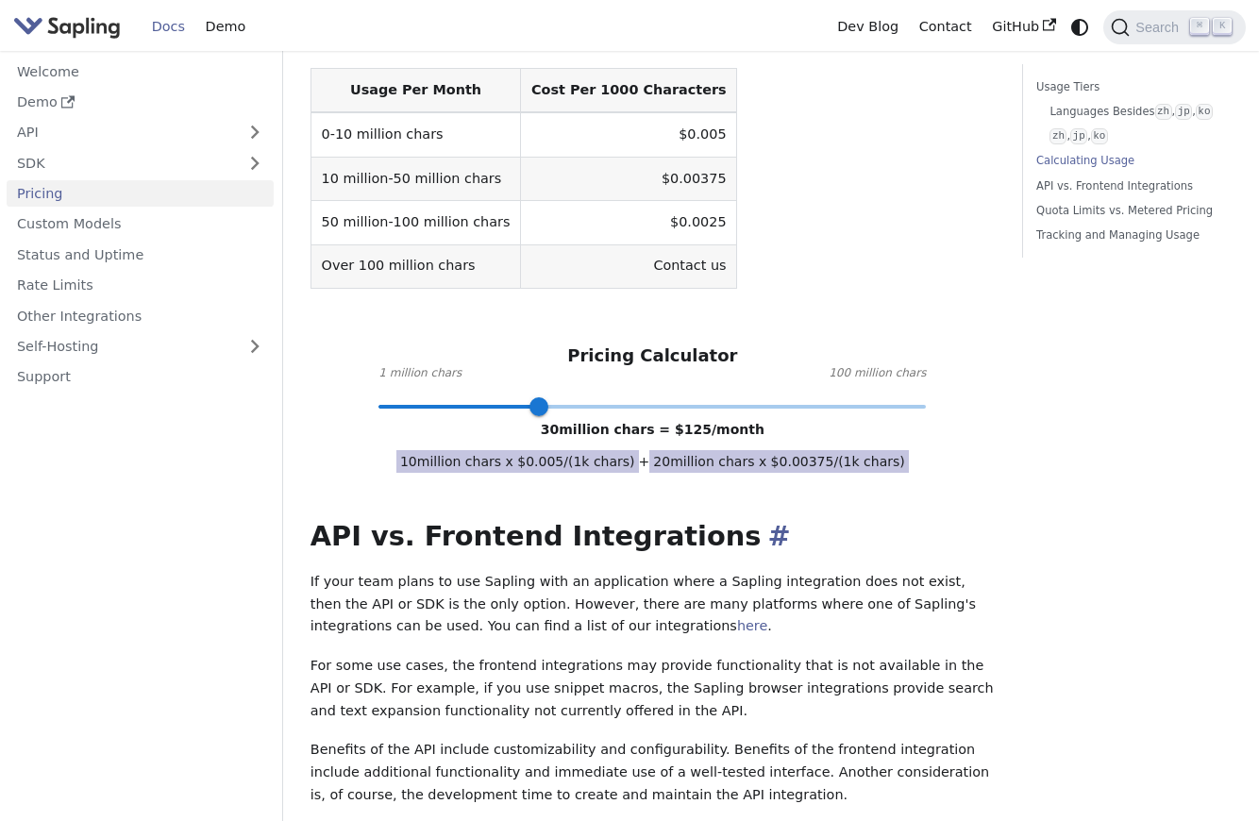
scroll to position [818, 0]
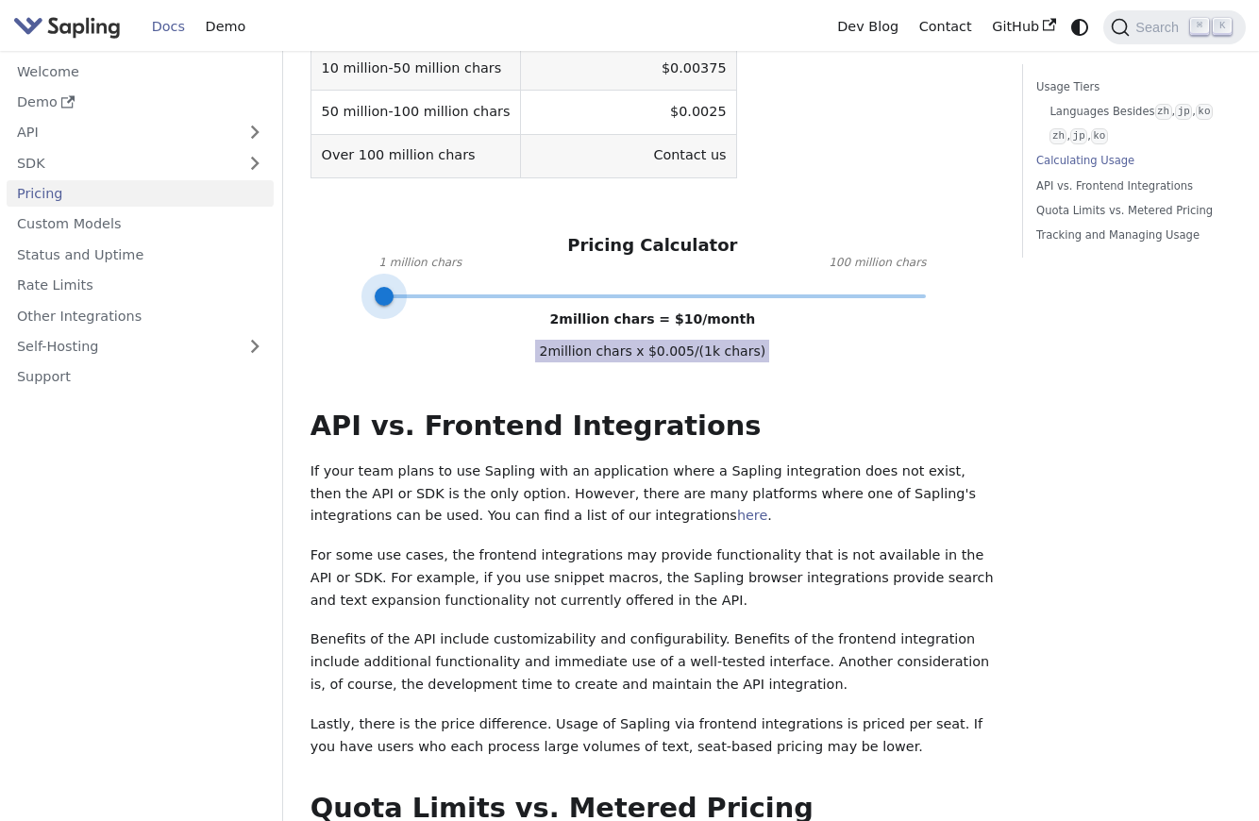
type input "1"
drag, startPoint x: 542, startPoint y: 278, endPoint x: 373, endPoint y: 261, distance: 169.8
click at [373, 287] on span at bounding box center [378, 296] width 19 height 19
drag, startPoint x: 380, startPoint y: 279, endPoint x: 357, endPoint y: 281, distance: 23.7
click at [357, 281] on div "API Pricing Subscribe to the API here (using the email for your Sapling account…" at bounding box center [653, 387] width 684 height 2206
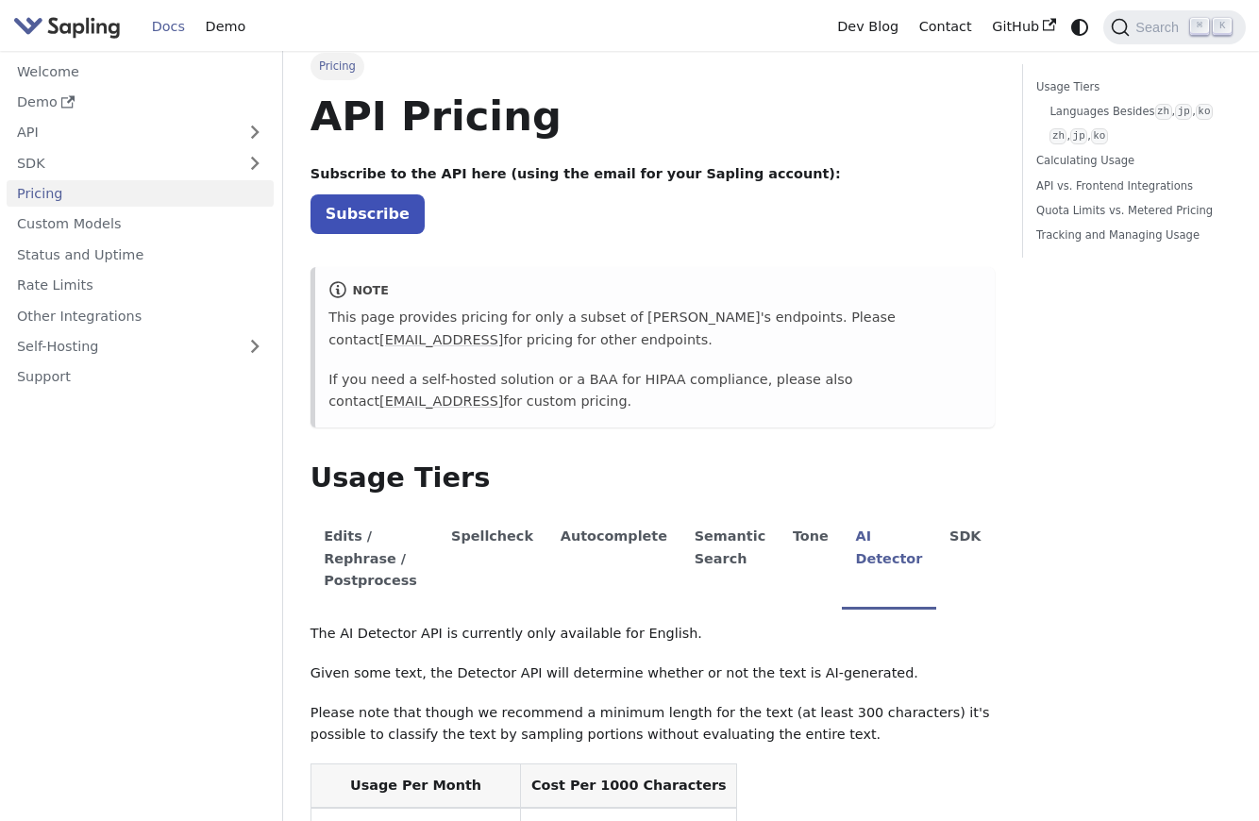
scroll to position [0, 0]
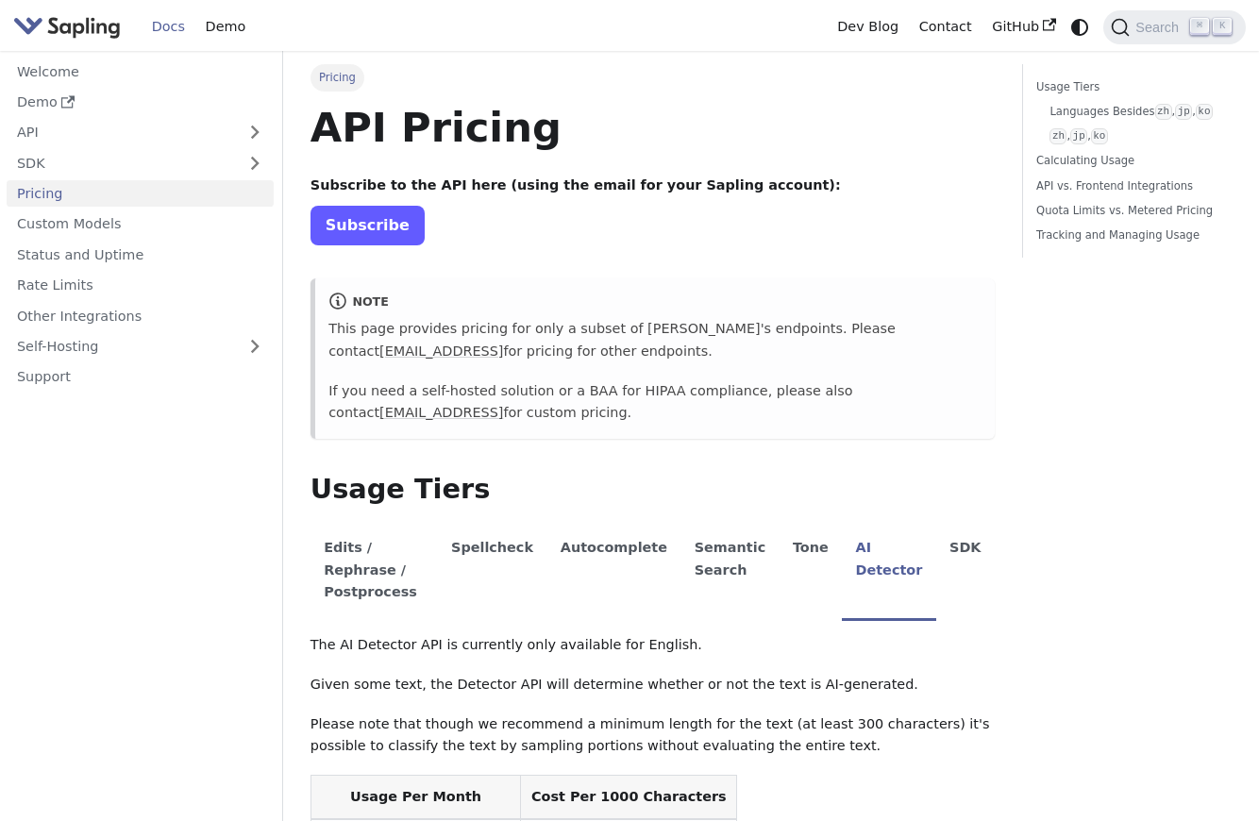
click at [359, 241] on link "Subscribe" at bounding box center [368, 225] width 114 height 39
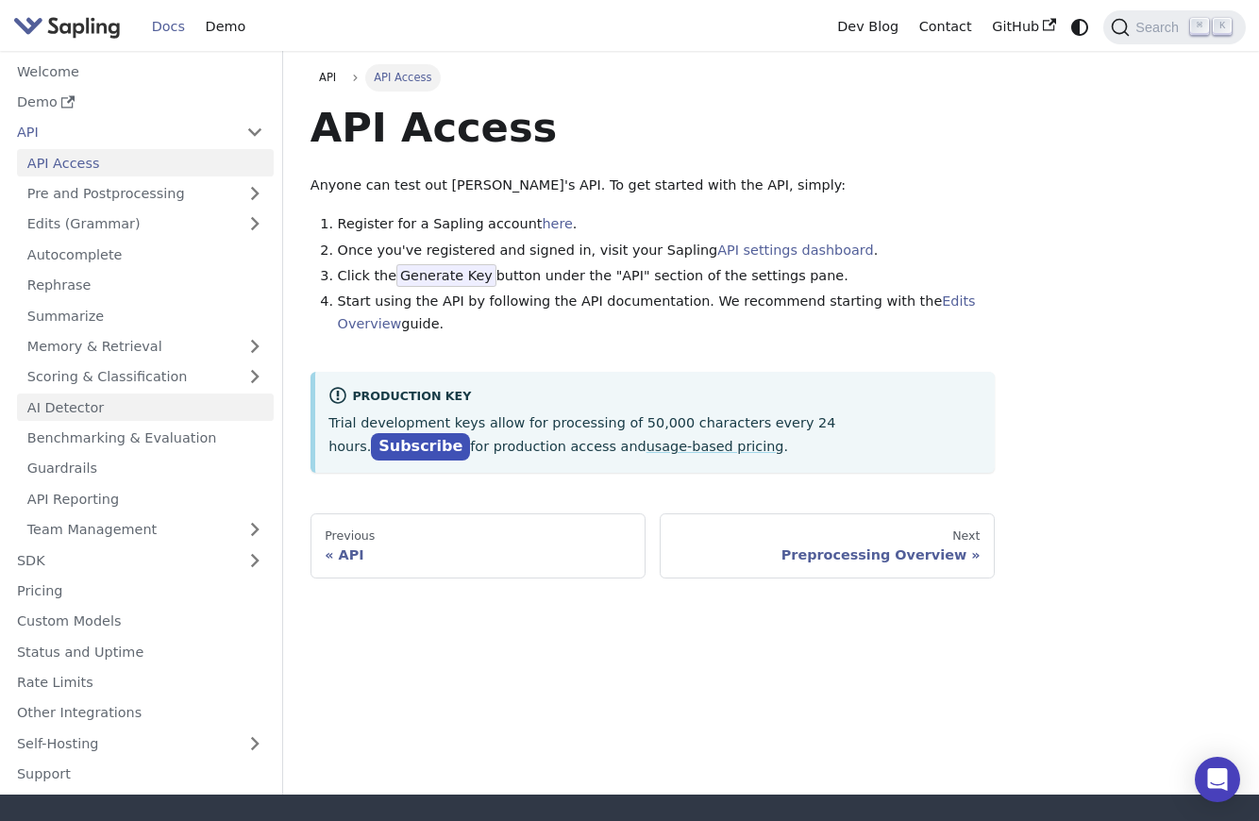
click at [154, 402] on link "AI Detector" at bounding box center [145, 407] width 257 height 27
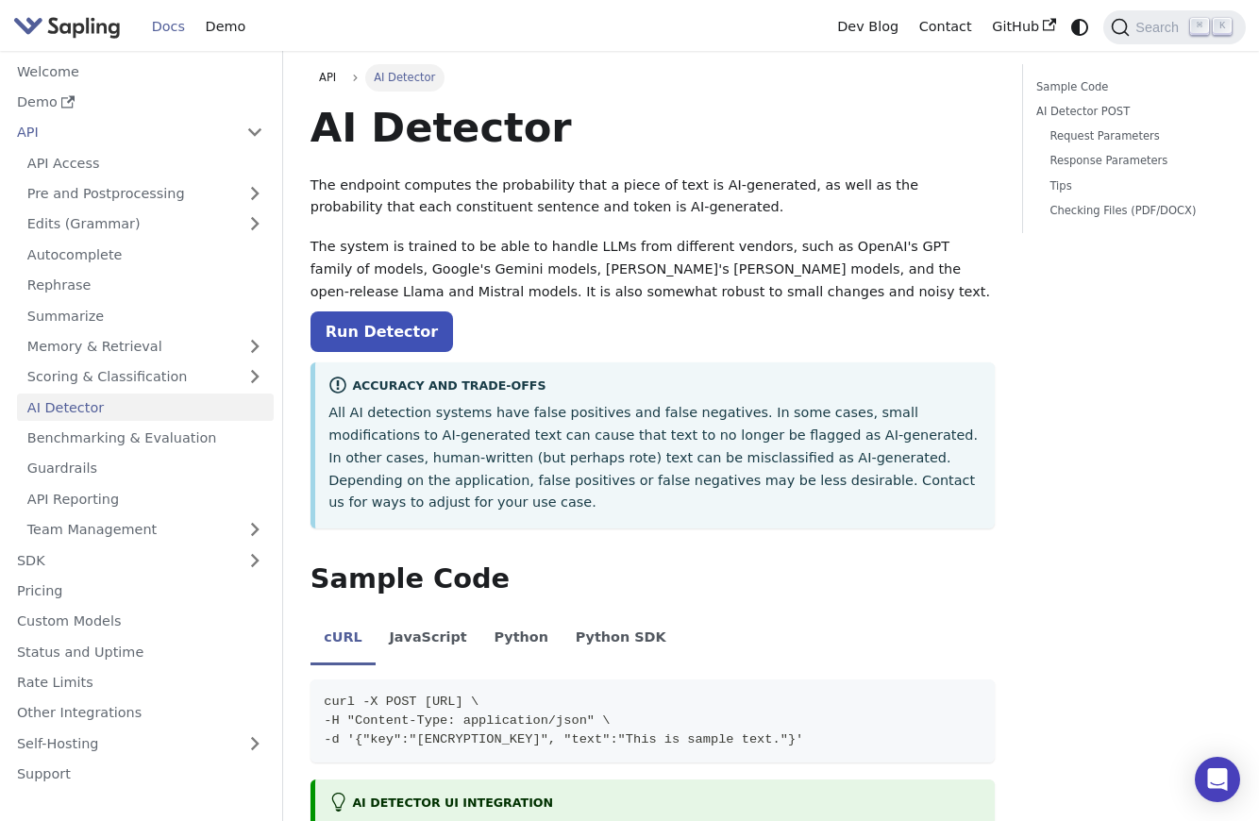
scroll to position [166, 0]
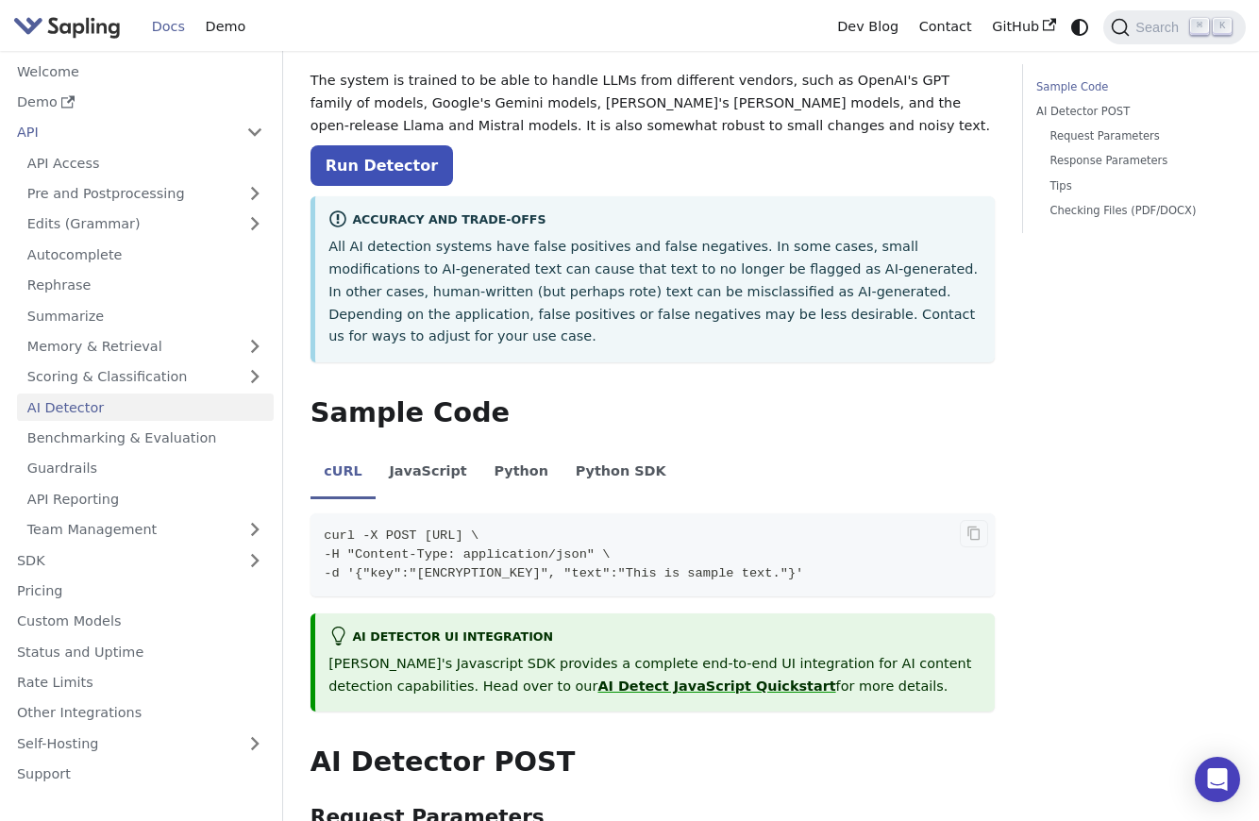
drag, startPoint x: 716, startPoint y: 511, endPoint x: 403, endPoint y: 518, distance: 313.5
click at [403, 529] on span "curl -X POST [URL] \" at bounding box center [401, 536] width 155 height 14
click at [702, 521] on code "curl -X POST [URL] \ -H "Content-Type: application/json" \ -d '{"key":"[ENCRYPT…" at bounding box center [653, 555] width 684 height 83
click at [978, 521] on button "Copy code to clipboard" at bounding box center [974, 534] width 28 height 28
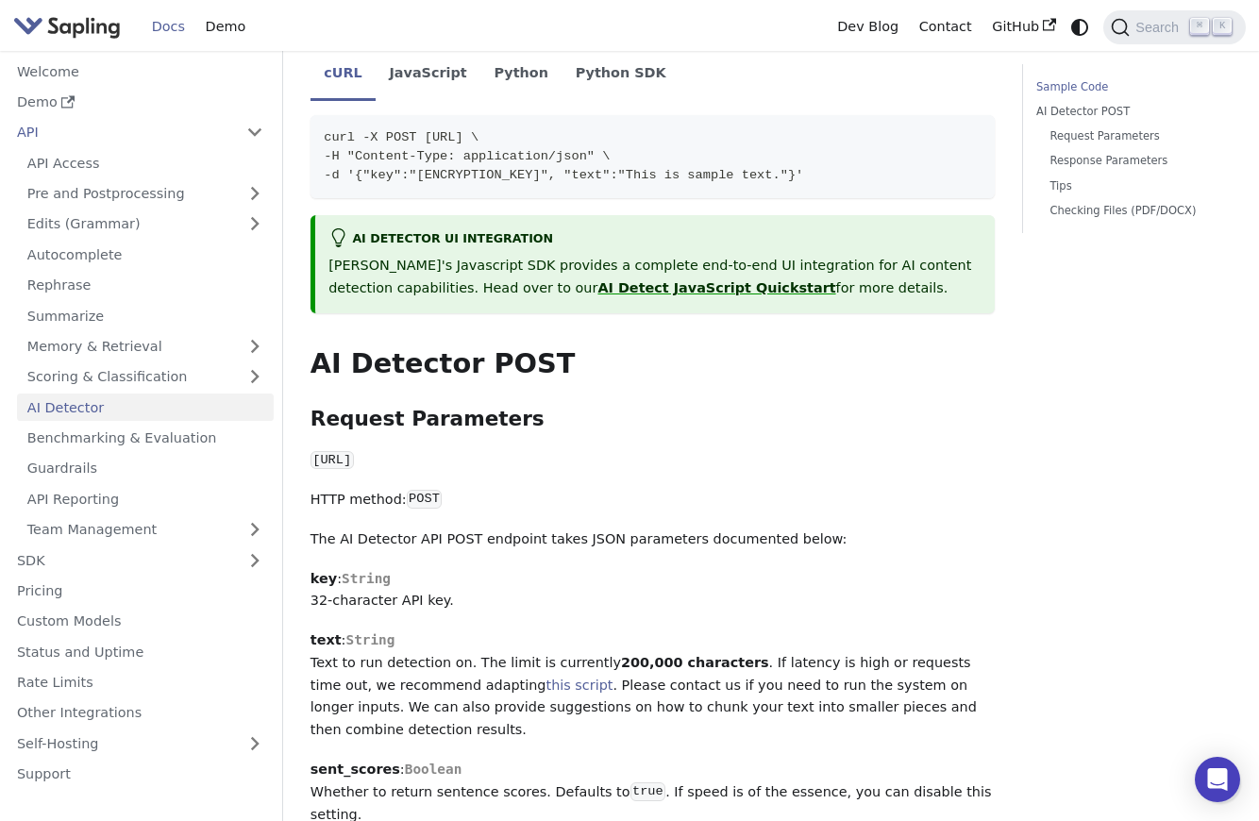
scroll to position [0, 0]
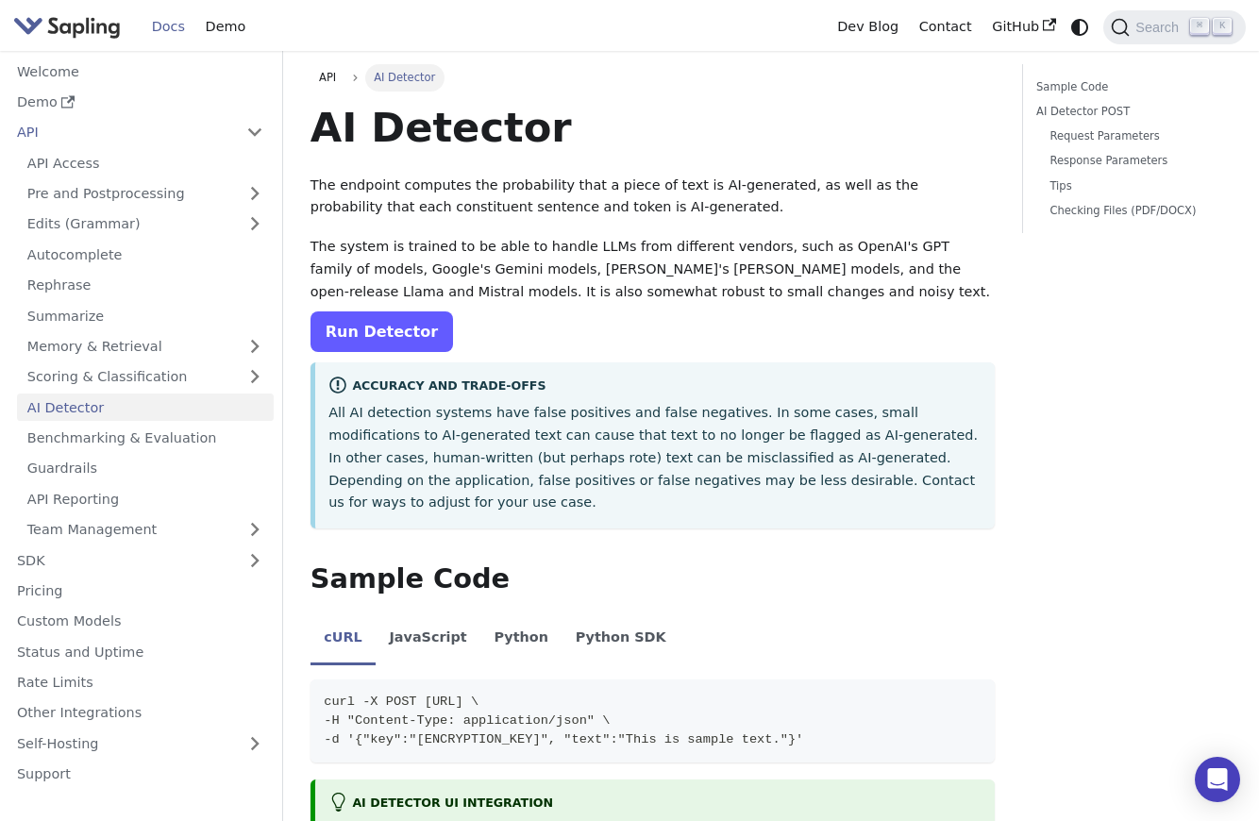
click at [355, 327] on link "Run Detector" at bounding box center [382, 332] width 143 height 41
